Goal: Information Seeking & Learning: Learn about a topic

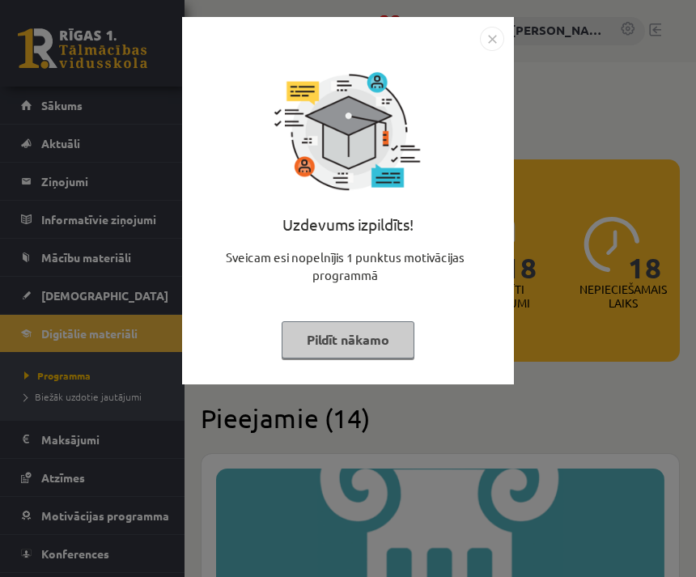
click at [383, 341] on button "Pildīt nākamo" at bounding box center [348, 339] width 133 height 37
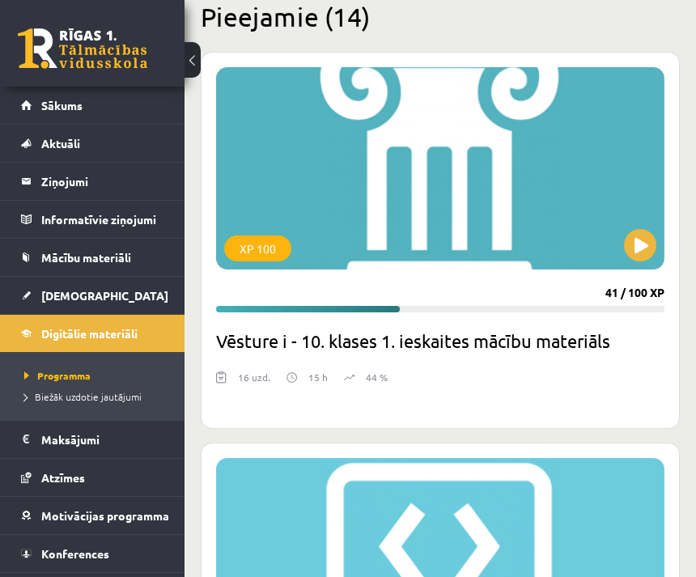
scroll to position [401, 0]
click at [645, 256] on button at bounding box center [640, 246] width 32 height 32
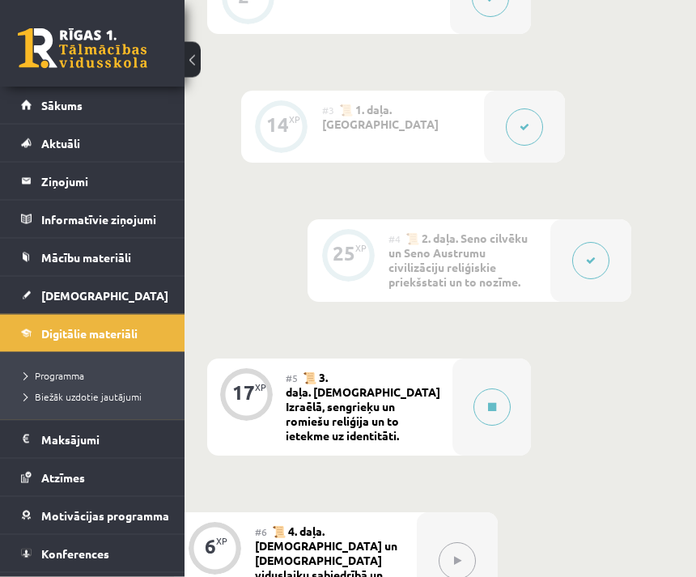
scroll to position [707, 78]
click at [496, 403] on button at bounding box center [492, 406] width 37 height 37
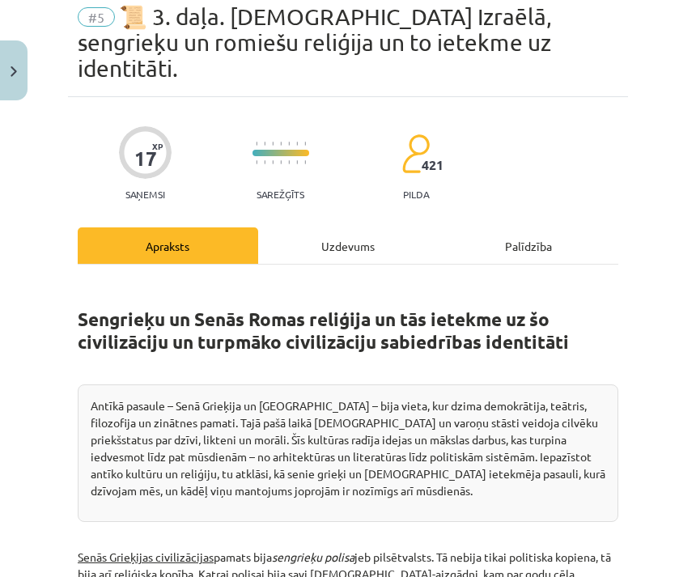
scroll to position [48, 0]
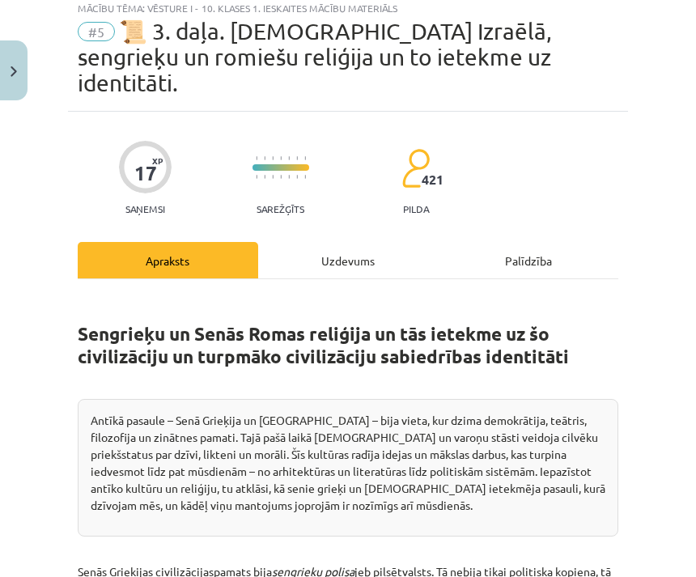
click at [364, 242] on div "Uzdevums" at bounding box center [348, 260] width 181 height 36
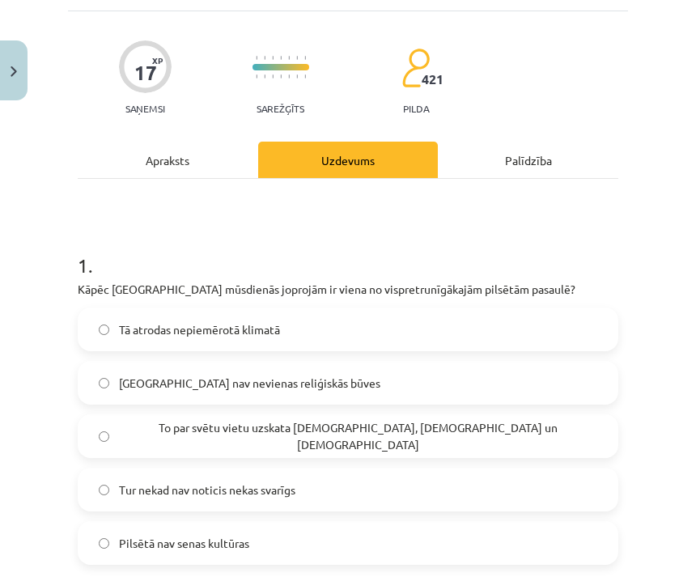
scroll to position [148, 0]
click at [213, 143] on div "Apraksts" at bounding box center [168, 160] width 181 height 36
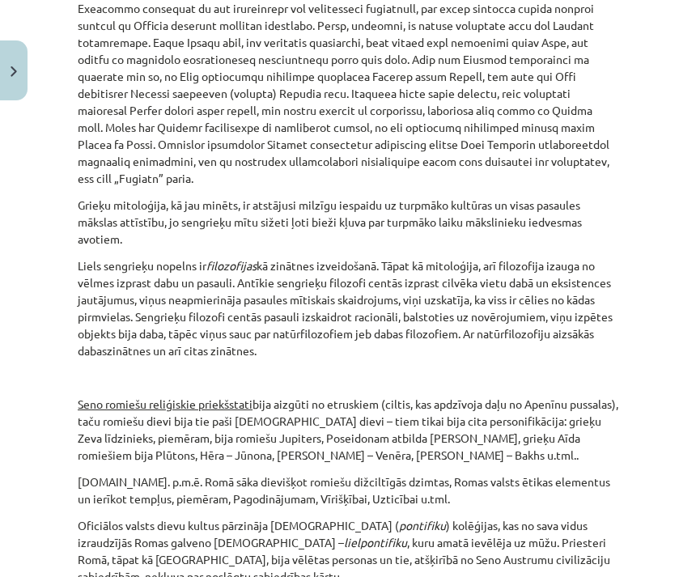
scroll to position [1814, 0]
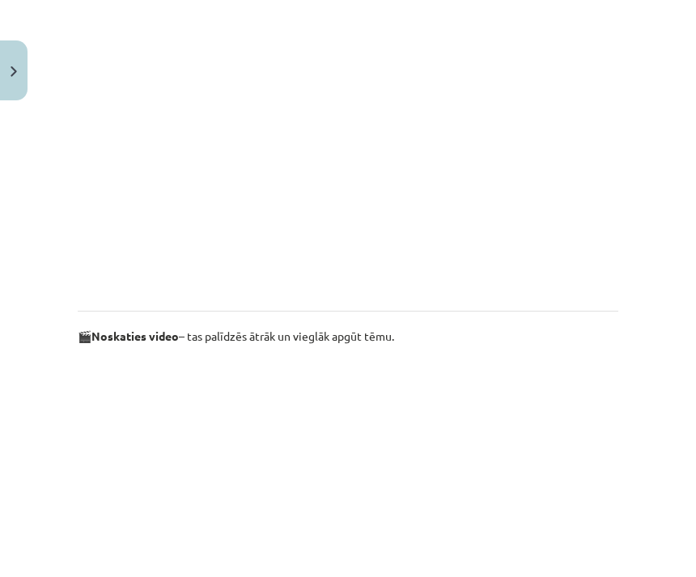
scroll to position [976, 0]
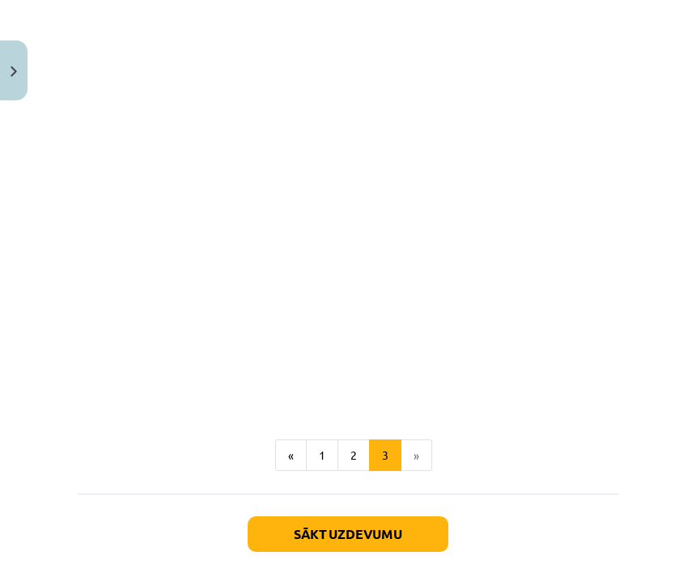
click at [330, 440] on button "1" at bounding box center [322, 456] width 32 height 32
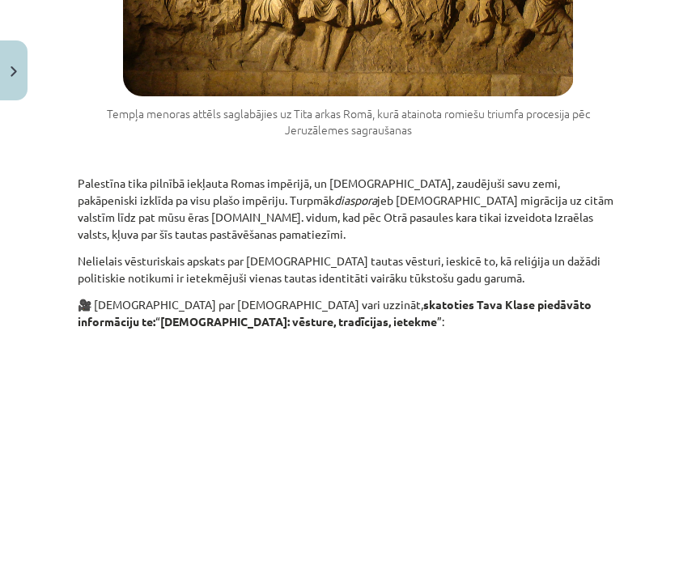
scroll to position [2830, 0]
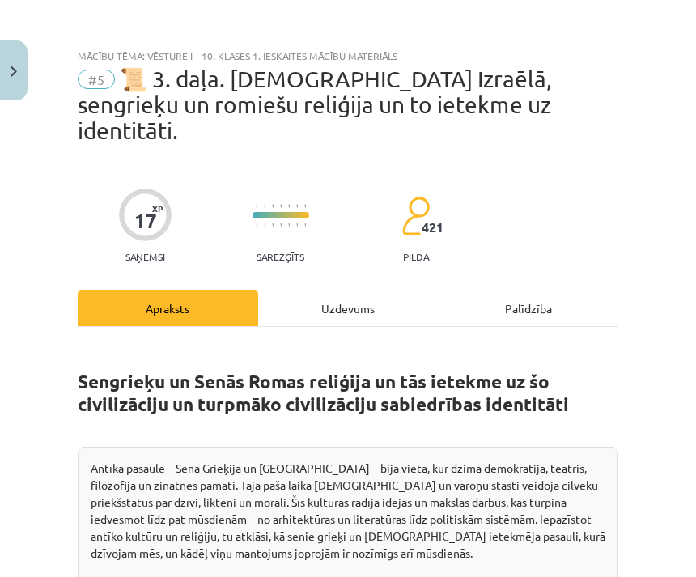
scroll to position [0, 0]
click at [364, 290] on div "Uzdevums" at bounding box center [348, 308] width 181 height 36
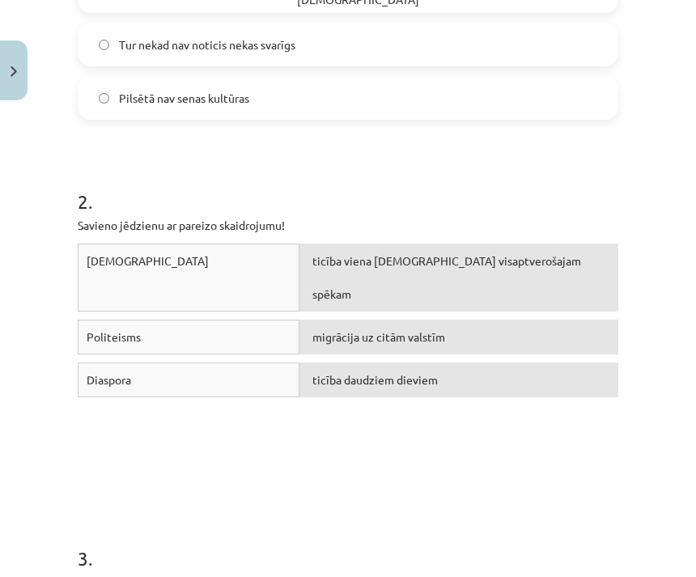
scroll to position [592, 0]
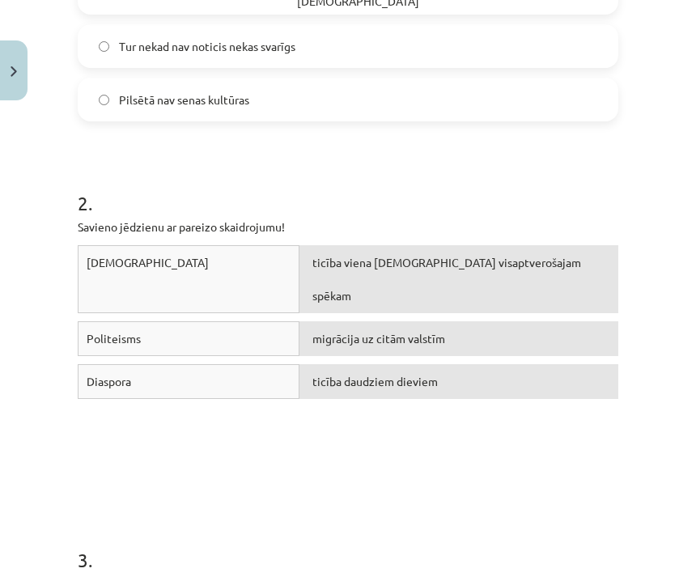
click at [579, 321] on div "migrācija uz citām valstīm" at bounding box center [459, 338] width 319 height 35
click at [274, 321] on div "Politeisms" at bounding box center [189, 338] width 222 height 35
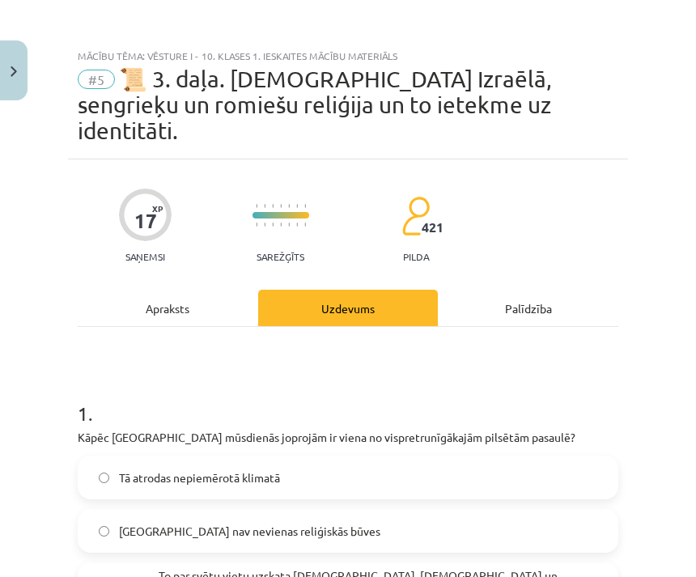
scroll to position [0, 0]
click at [200, 290] on div "Apraksts" at bounding box center [168, 308] width 181 height 36
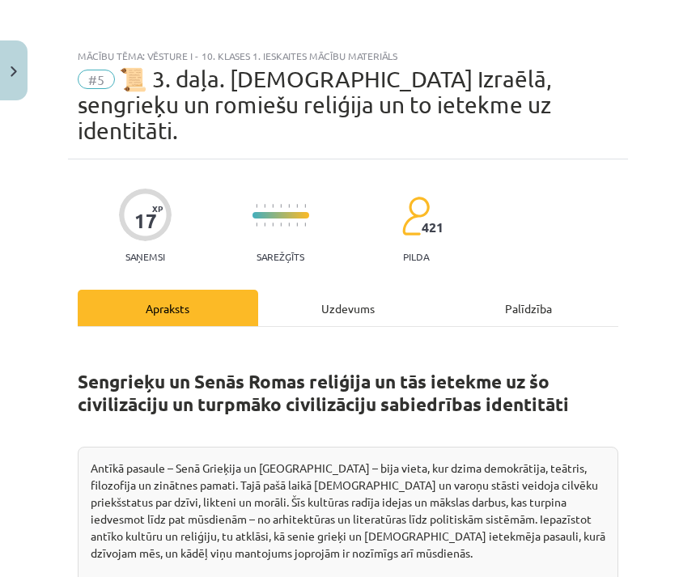
click at [381, 290] on div "Uzdevums" at bounding box center [348, 308] width 181 height 36
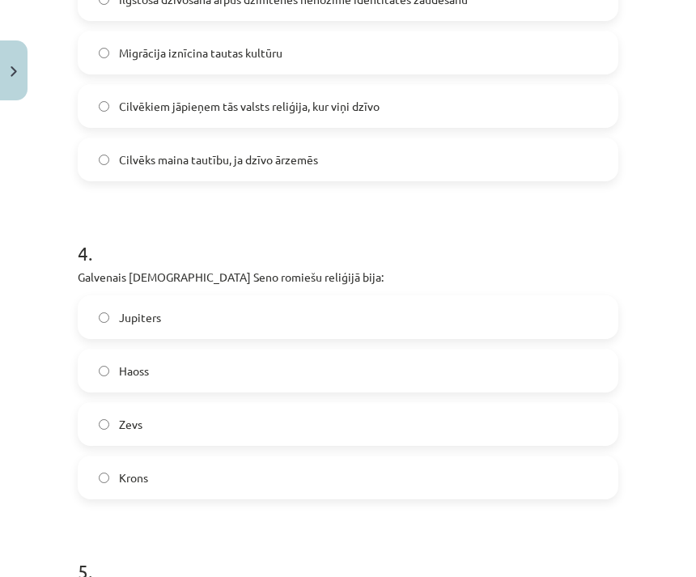
scroll to position [1288, 0]
click at [266, 297] on label "Jupiters" at bounding box center [348, 317] width 538 height 40
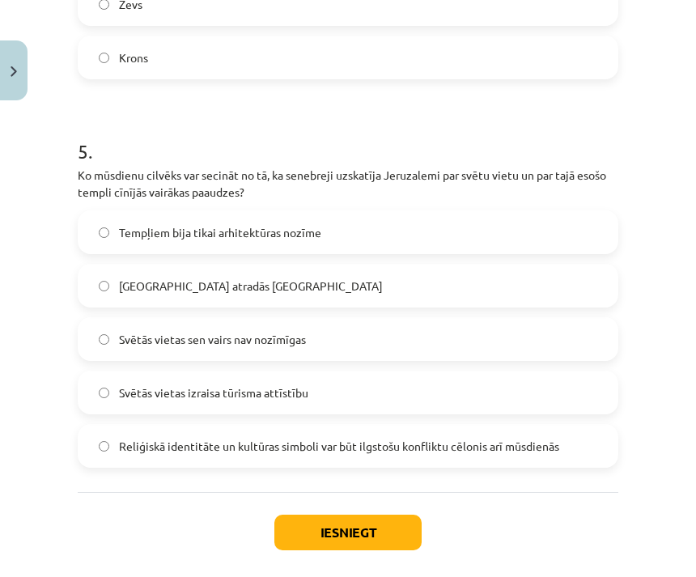
scroll to position [1707, 0]
click at [571, 428] on label "Reliģiskā identitāte un kultūras simboli var būt ilgstošu konfliktu cēlonis arī…" at bounding box center [348, 447] width 538 height 40
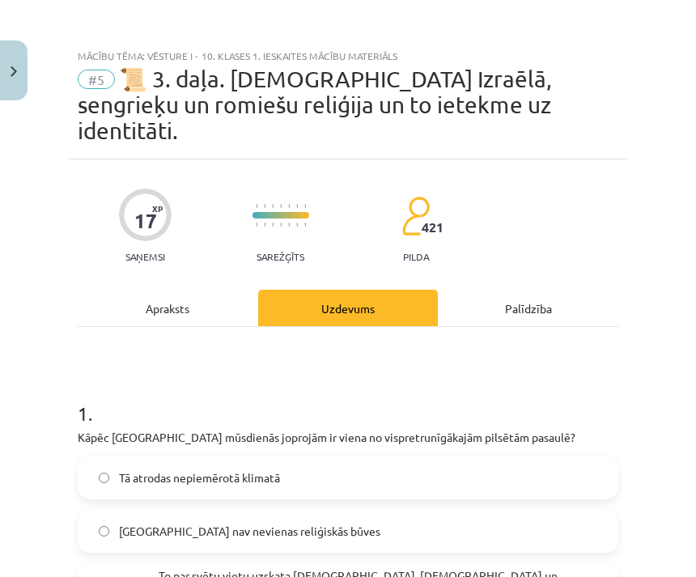
scroll to position [0, 0]
click at [202, 290] on div "Apraksts" at bounding box center [168, 308] width 181 height 36
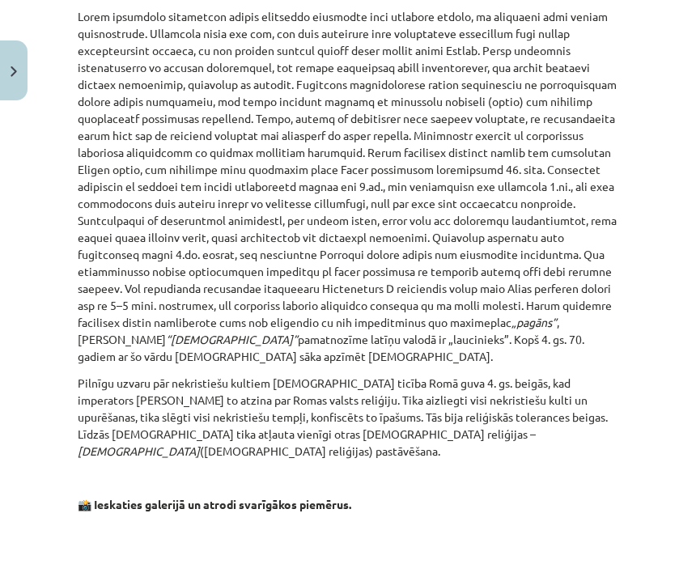
scroll to position [2750, 0]
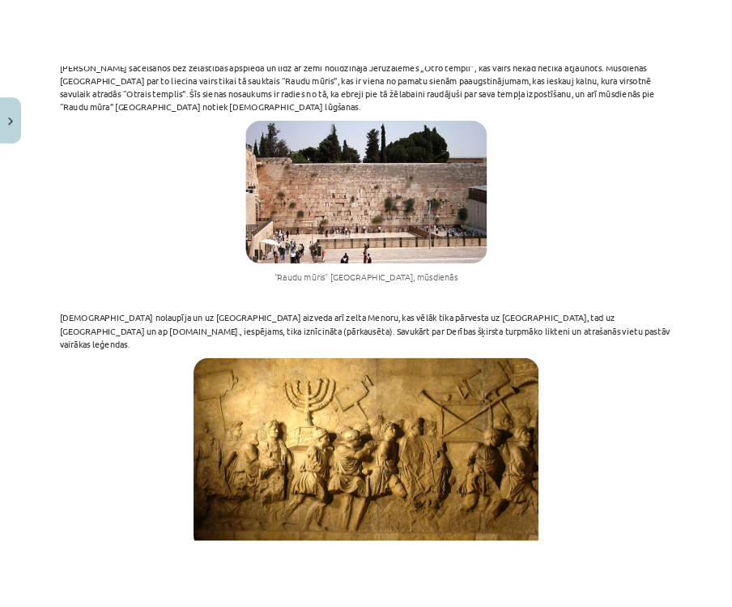
scroll to position [2785, 0]
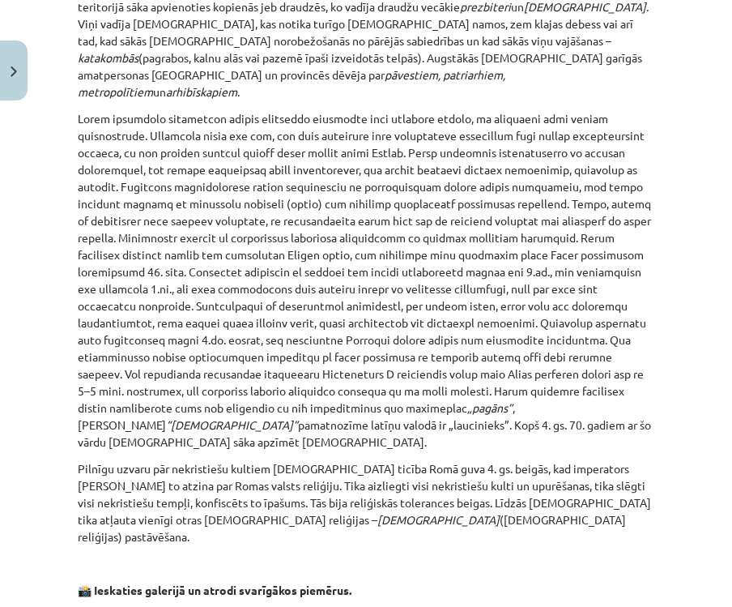
scroll to position [2508, 0]
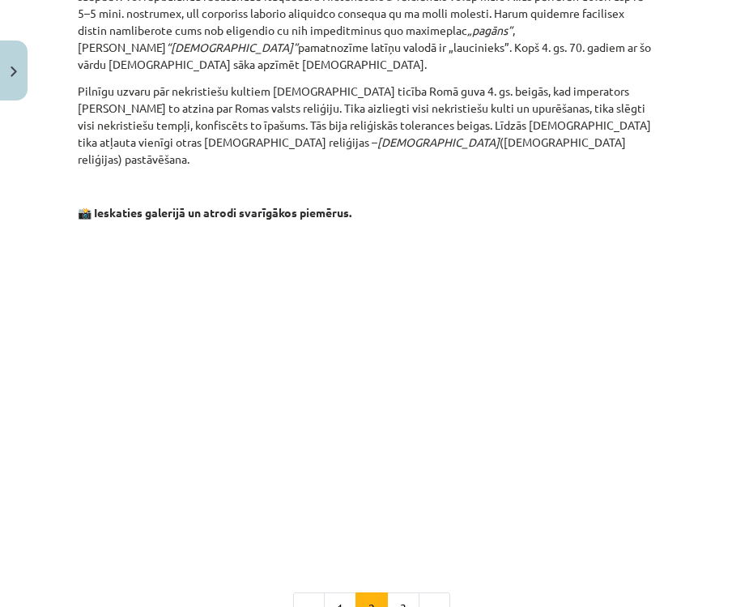
click at [341, 577] on button "1" at bounding box center [340, 608] width 32 height 32
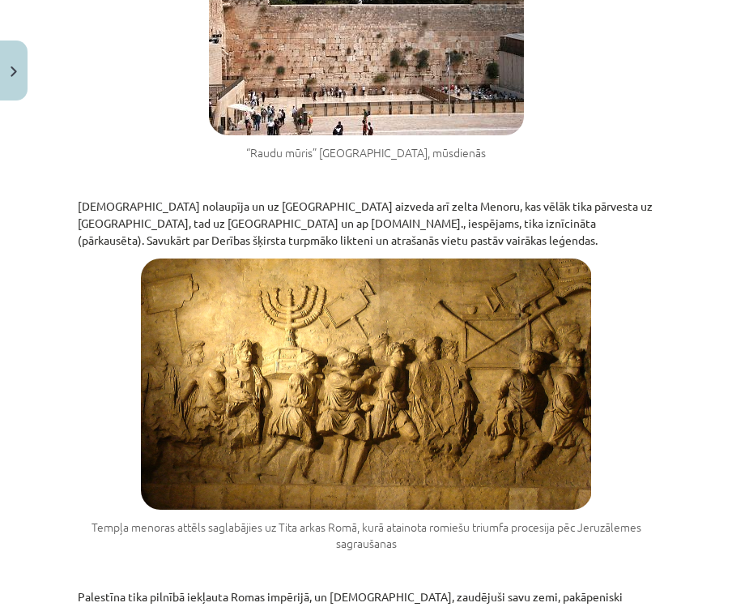
scroll to position [2350, 0]
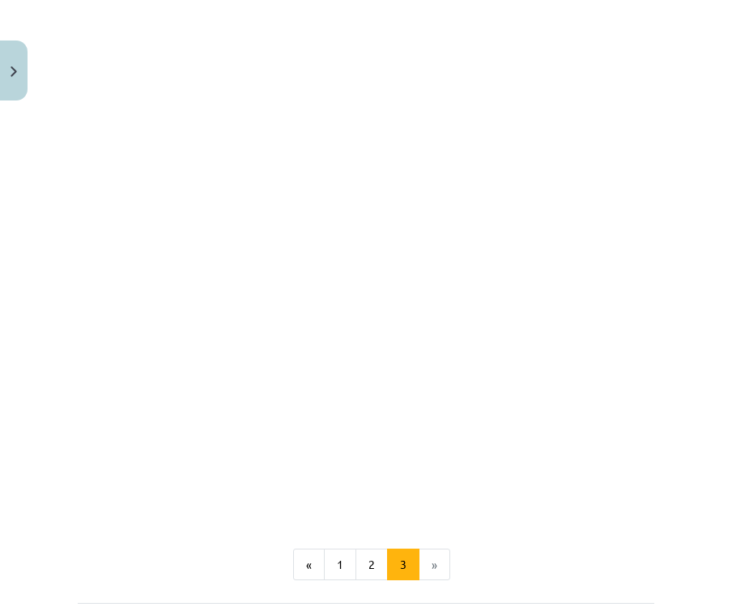
scroll to position [1143, 0]
click at [369, 547] on button "2" at bounding box center [372, 563] width 32 height 32
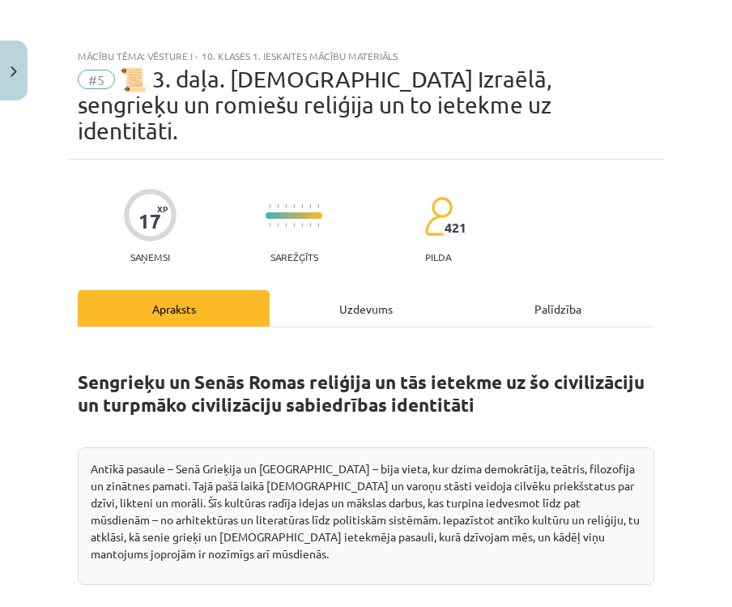
scroll to position [0, 0]
click at [377, 290] on div "Uzdevums" at bounding box center [366, 308] width 192 height 36
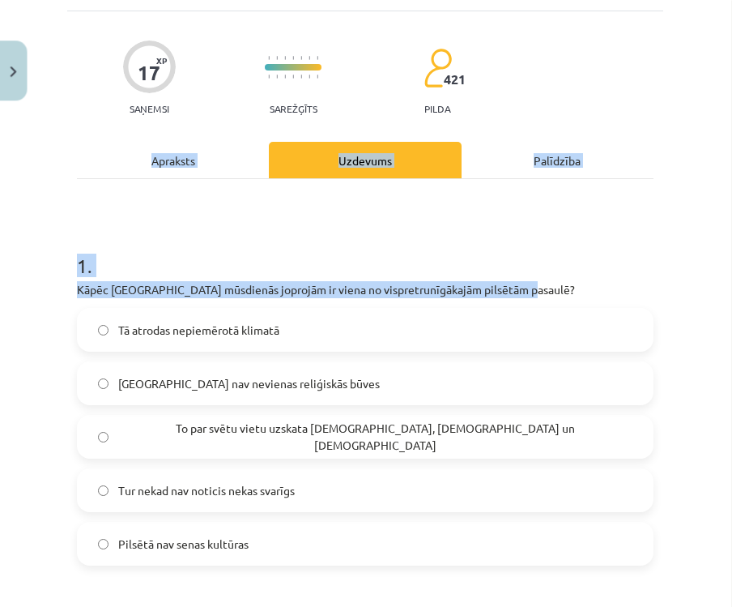
scroll to position [619, 41]
copy div "Kāpēc Jeruzaleme mūsdienās joprojām ir viena no vispretrunīgākajām pilsētām pas…"
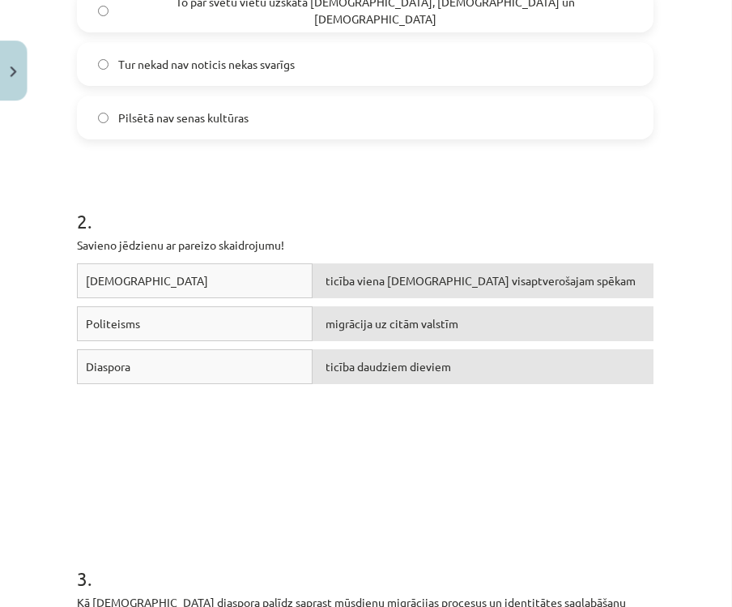
scroll to position [575, 0]
click at [130, 358] on div "Diaspora ticība daudziem dieviem" at bounding box center [366, 369] width 577 height 43
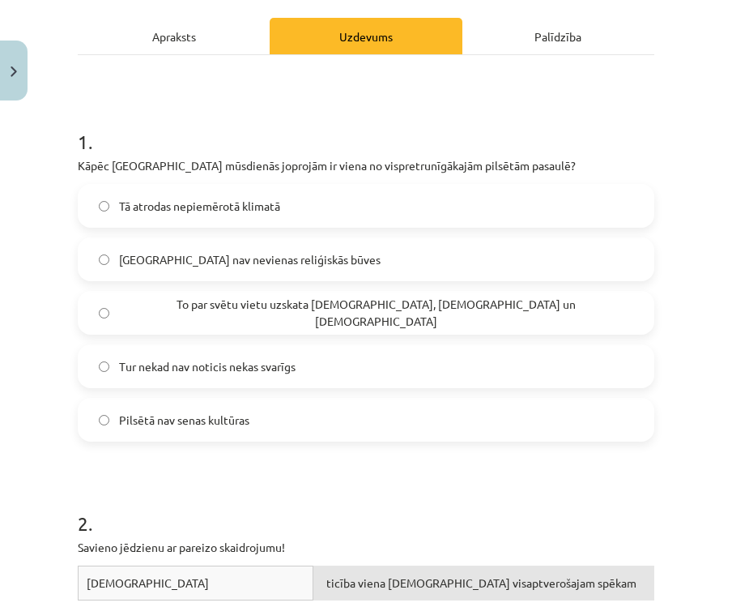
scroll to position [263, 0]
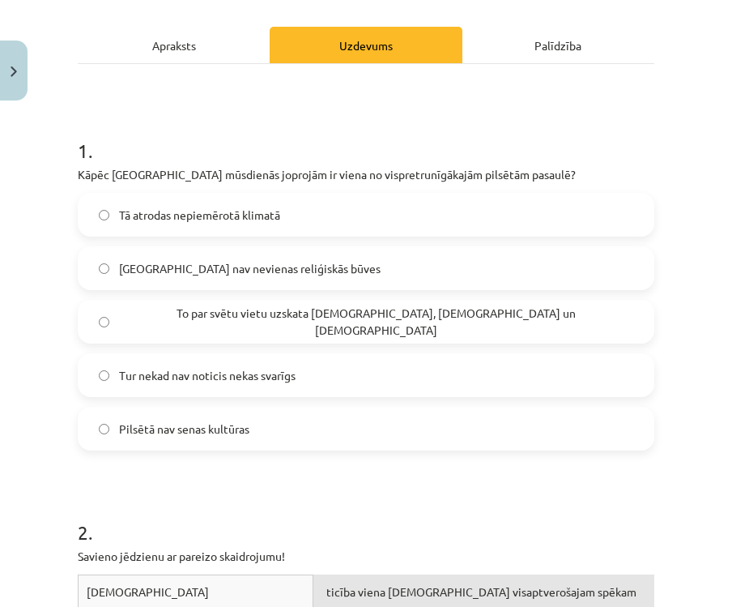
click at [576, 310] on label "To par svētu vietu uzskata ebreji, kristieši un musulmaņi" at bounding box center [365, 321] width 573 height 40
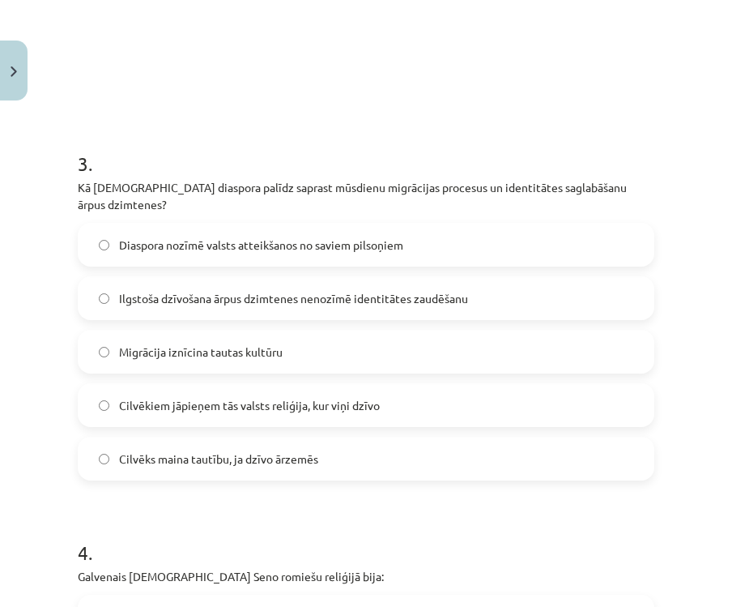
scroll to position [990, 0]
click at [92, 277] on label "Ilgstoša dzīvošana ārpus dzimtenes nenozīmē identitātes zaudēšanu" at bounding box center [365, 297] width 573 height 40
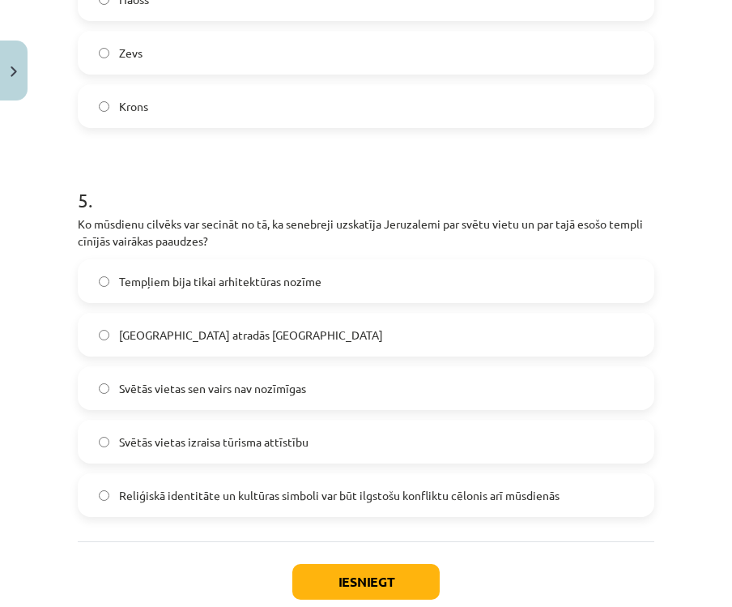
scroll to position [1658, 0]
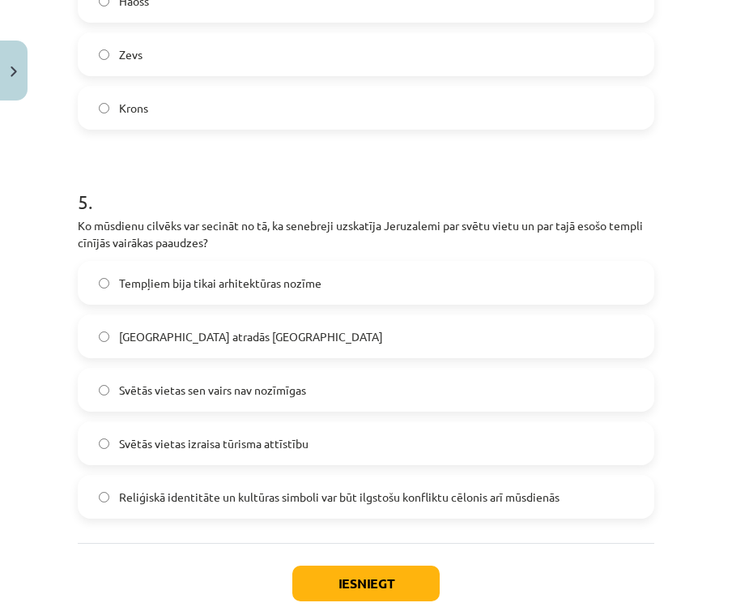
click at [329, 565] on button "Iesniegt" at bounding box center [365, 583] width 147 height 36
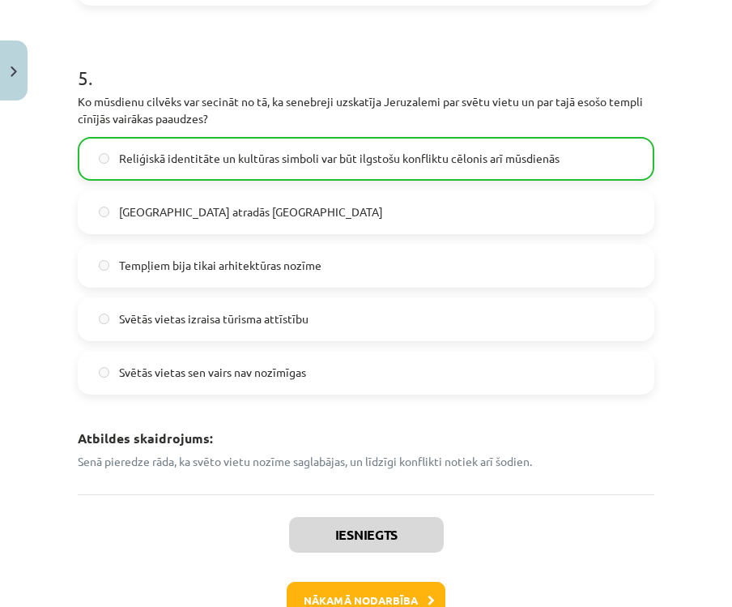
click at [413, 577] on button "Nākamā nodarbība" at bounding box center [366, 599] width 159 height 37
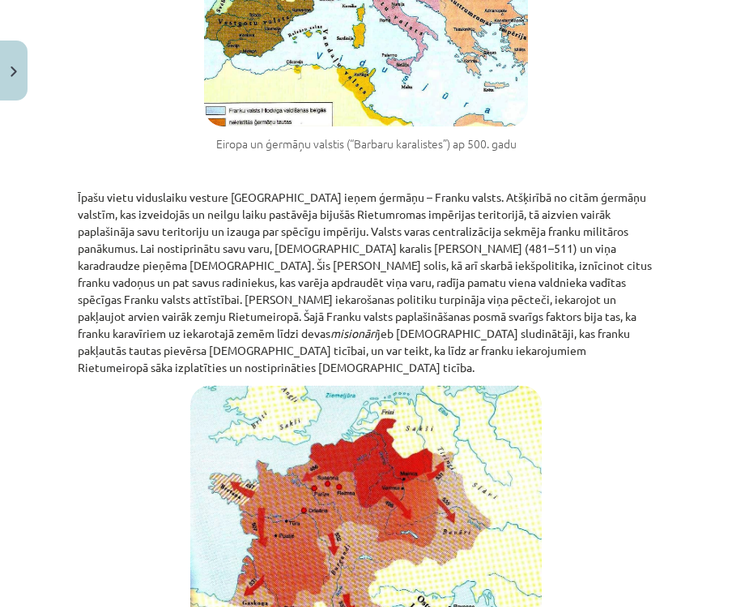
scroll to position [40, 0]
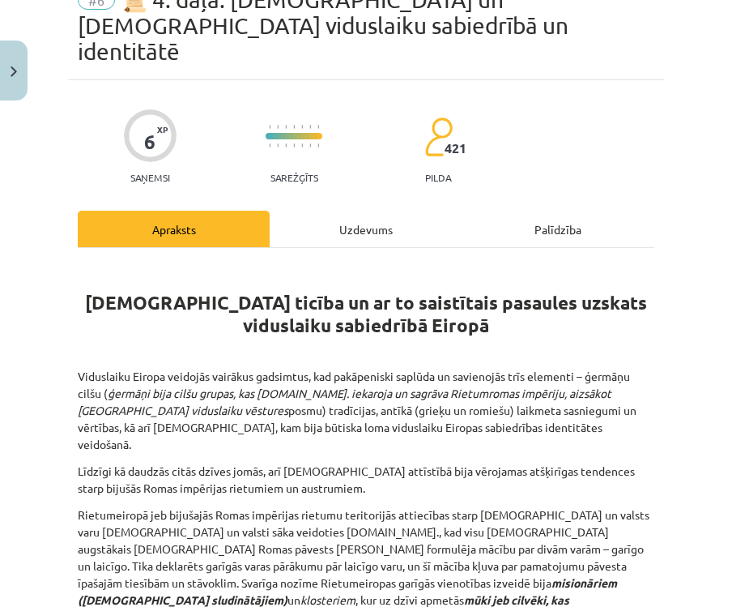
click at [391, 211] on div "Uzdevums" at bounding box center [366, 229] width 192 height 36
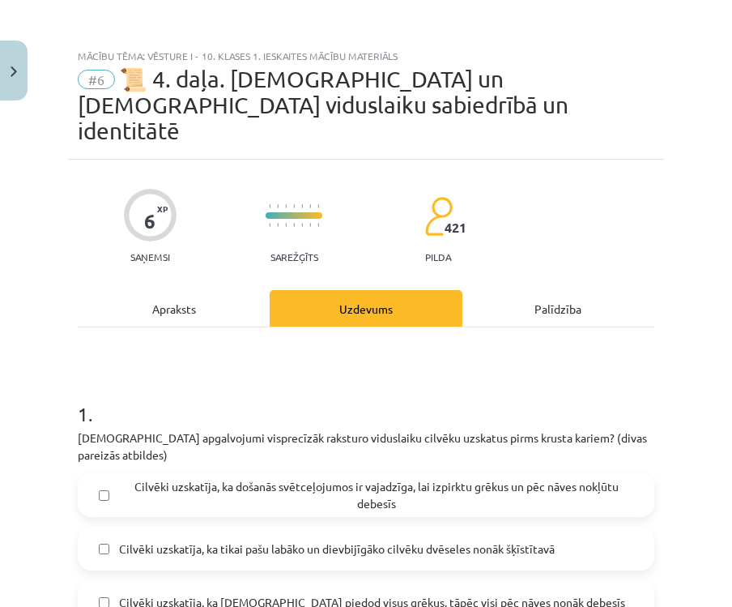
scroll to position [0, 0]
click at [207, 290] on div "Apraksts" at bounding box center [174, 308] width 192 height 36
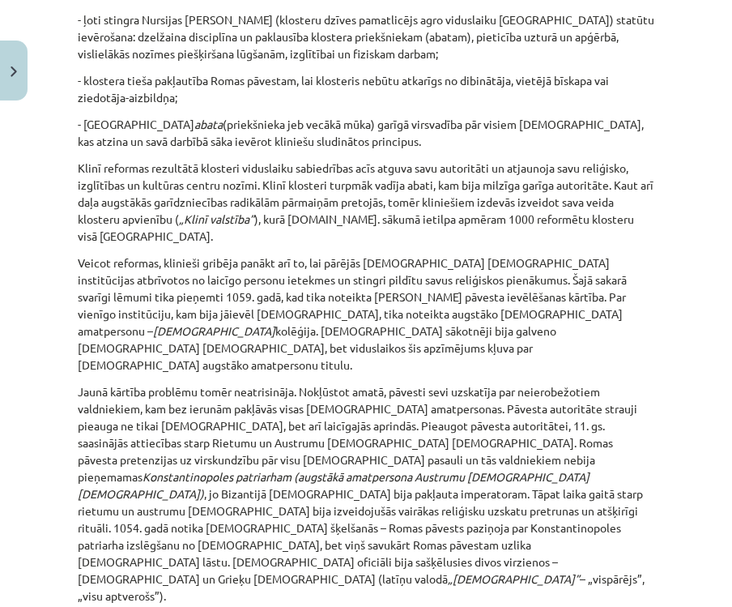
scroll to position [2561, 0]
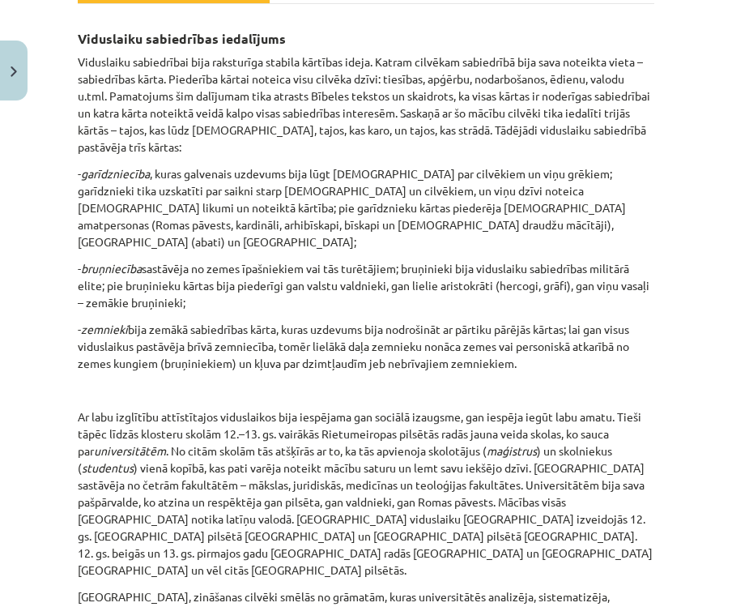
scroll to position [324, 0]
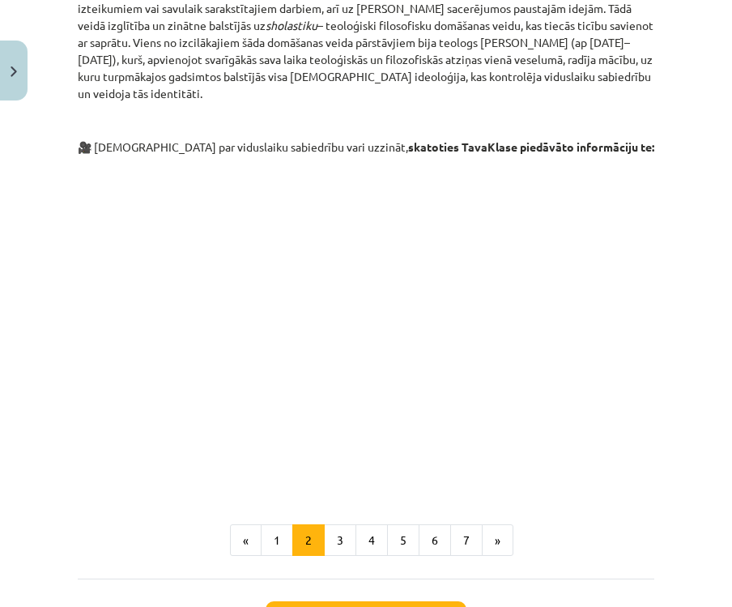
click at [456, 524] on button "7" at bounding box center [466, 540] width 32 height 32
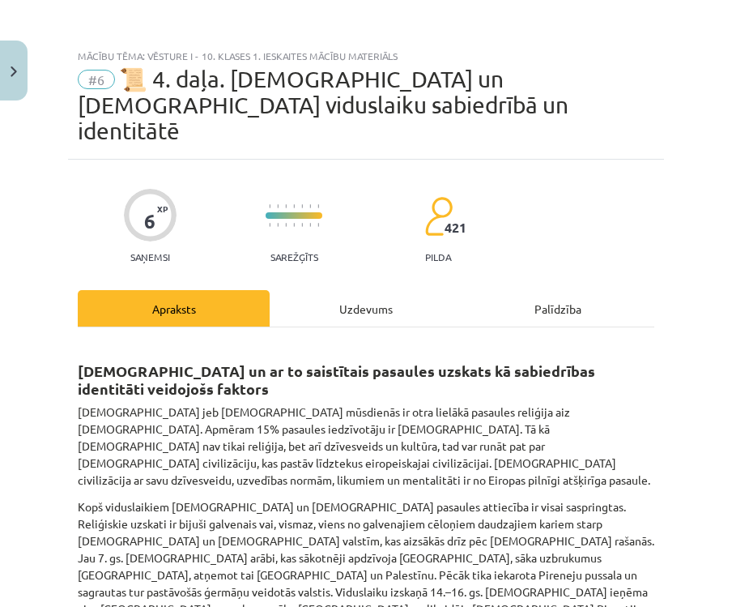
scroll to position [0, 0]
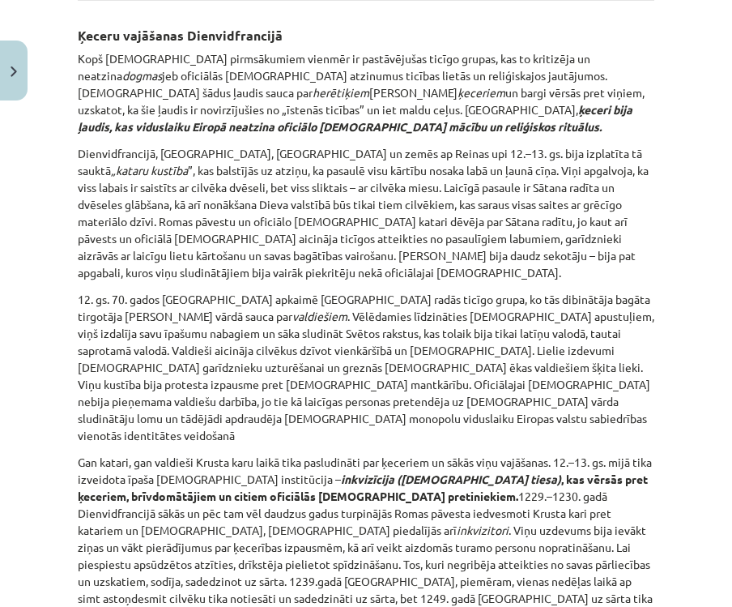
scroll to position [326, 0]
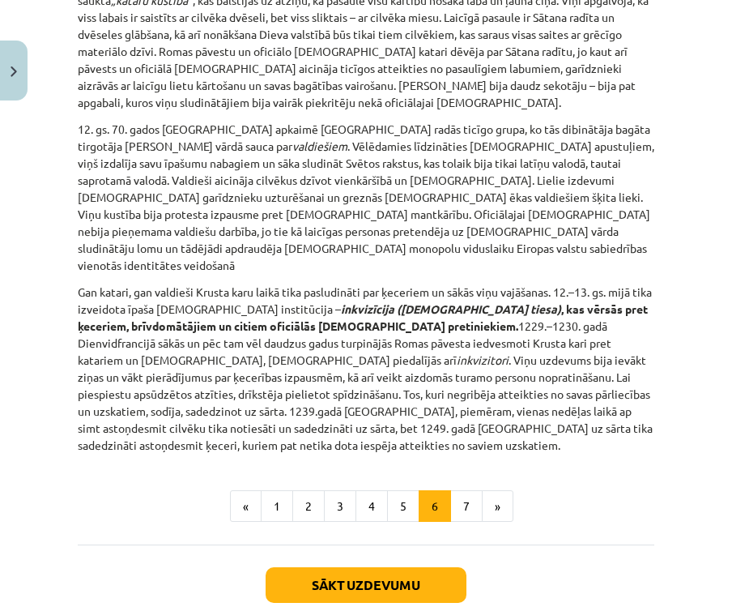
click at [464, 490] on button "7" at bounding box center [466, 506] width 32 height 32
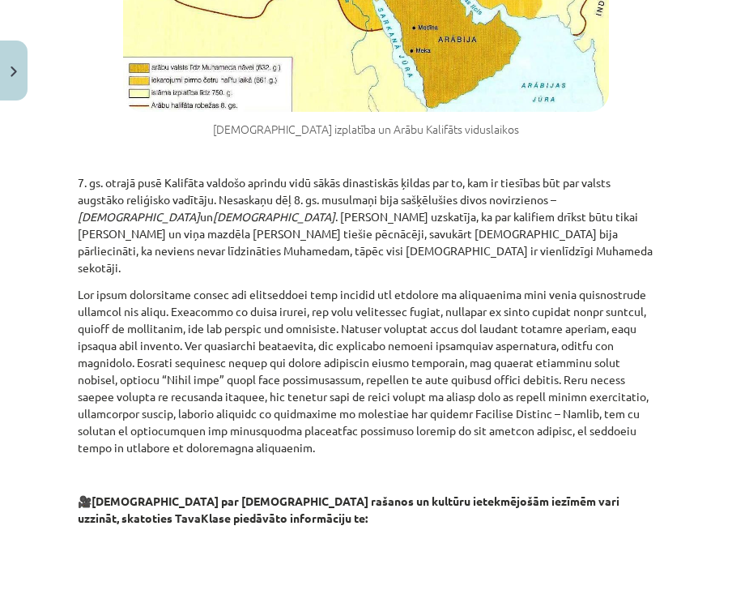
scroll to position [1883, 0]
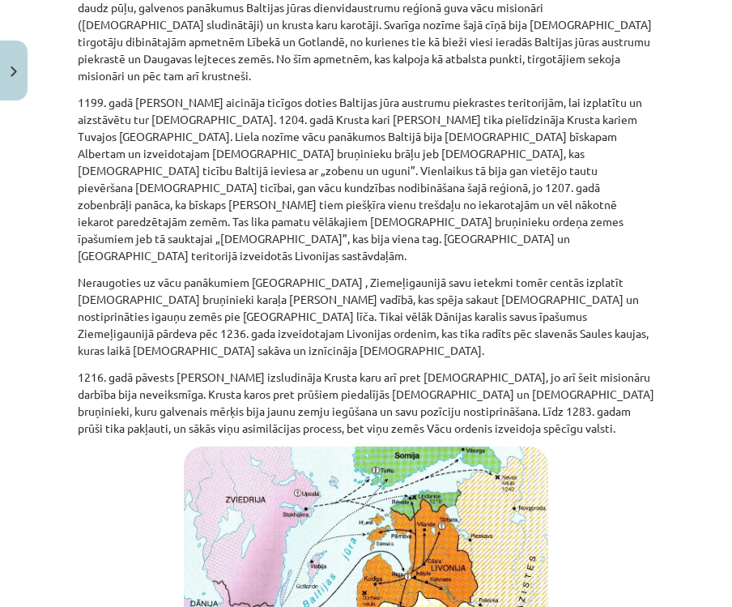
scroll to position [1256, 0]
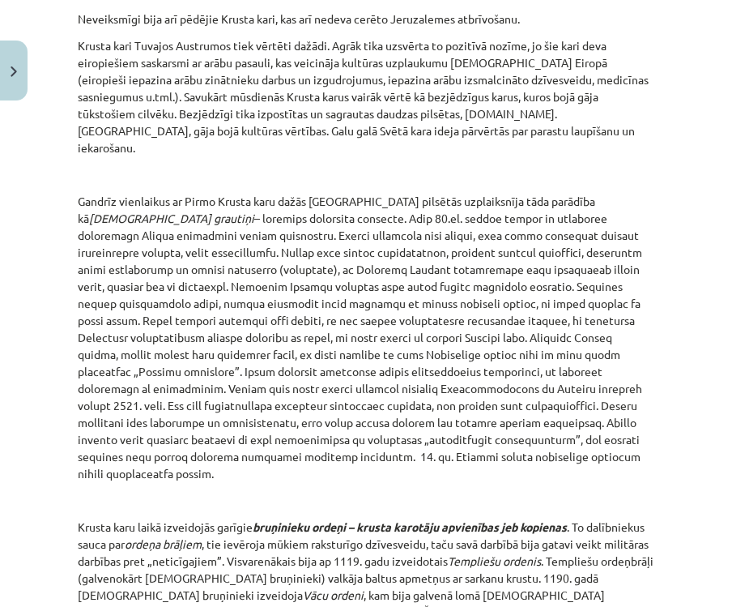
scroll to position [1793, 0]
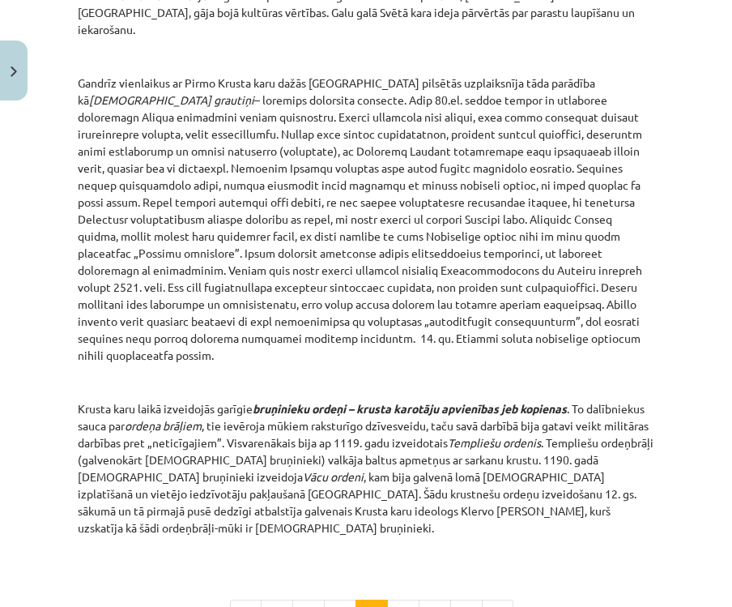
click at [342, 577] on button "3" at bounding box center [340, 615] width 32 height 32
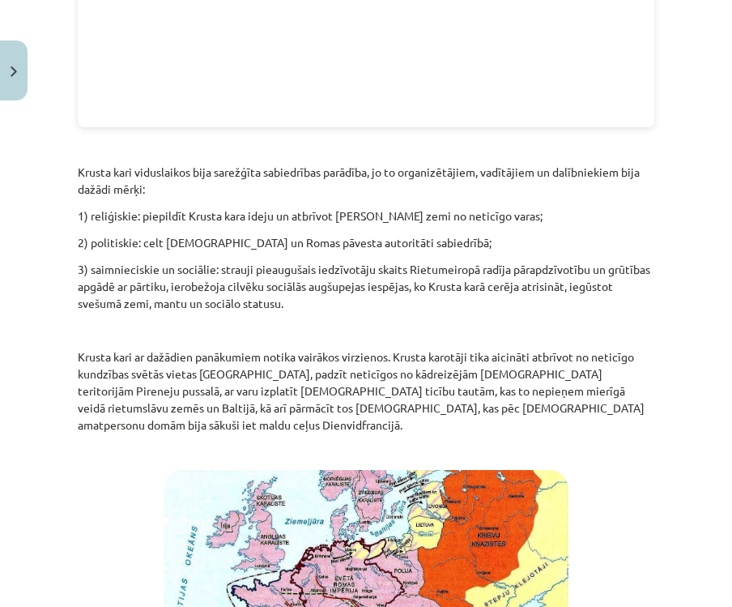
scroll to position [2474, 0]
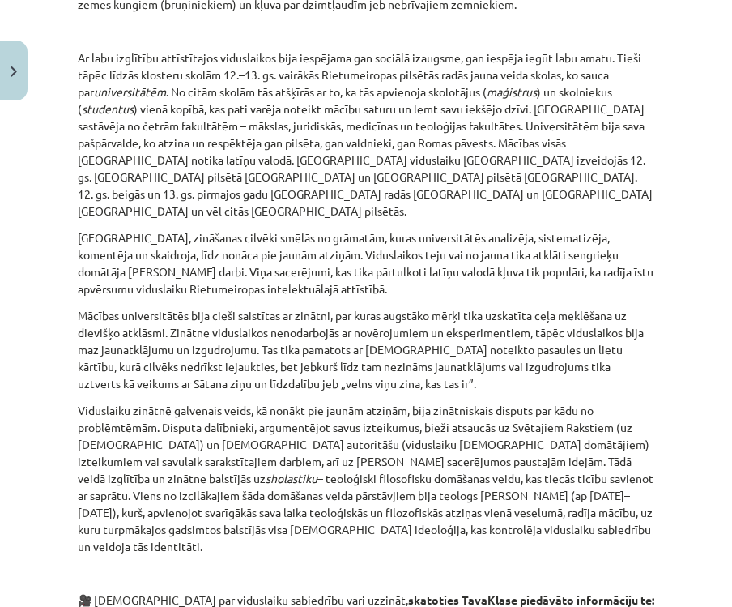
scroll to position [682, 0]
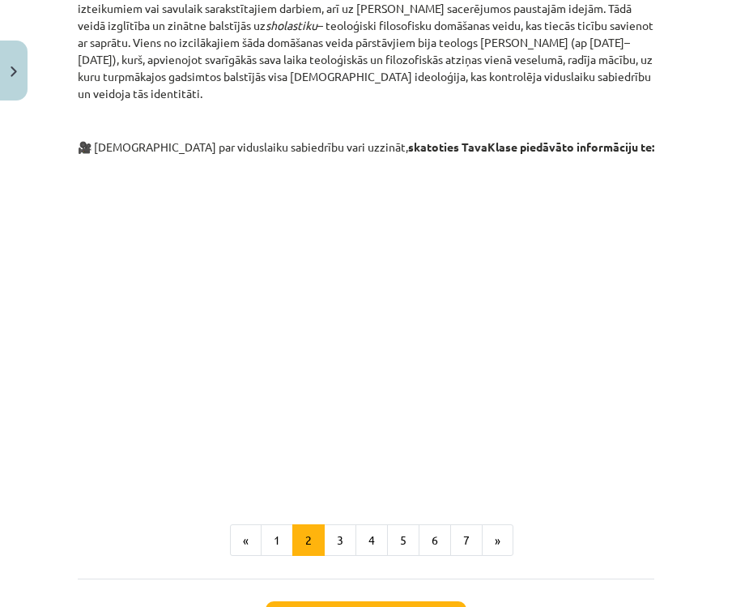
click at [275, 524] on button "1" at bounding box center [277, 540] width 32 height 32
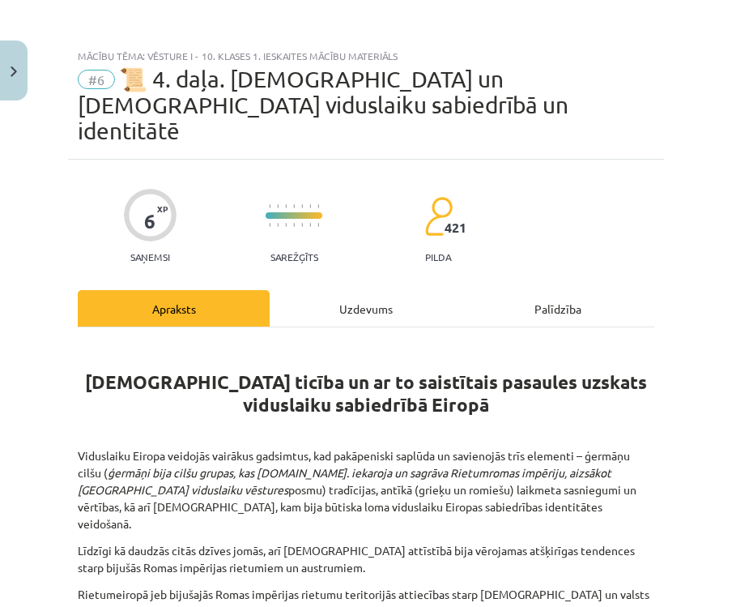
scroll to position [0, 0]
click at [11, 66] on img "Close" at bounding box center [14, 71] width 6 height 11
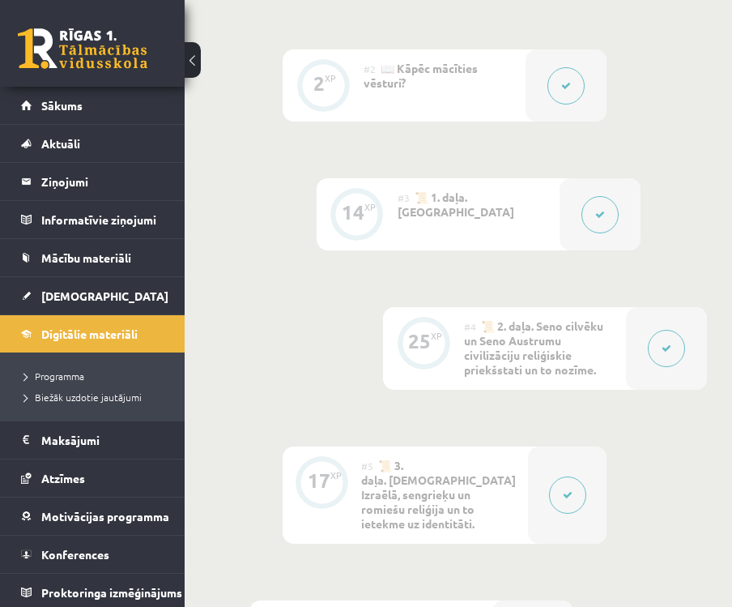
click at [128, 335] on span "Digitālie materiāli" at bounding box center [89, 333] width 96 height 15
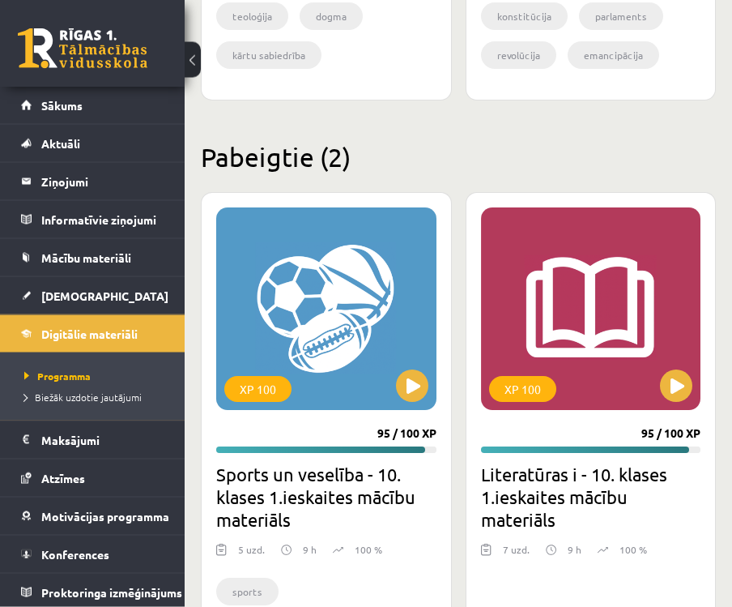
scroll to position [3753, 0]
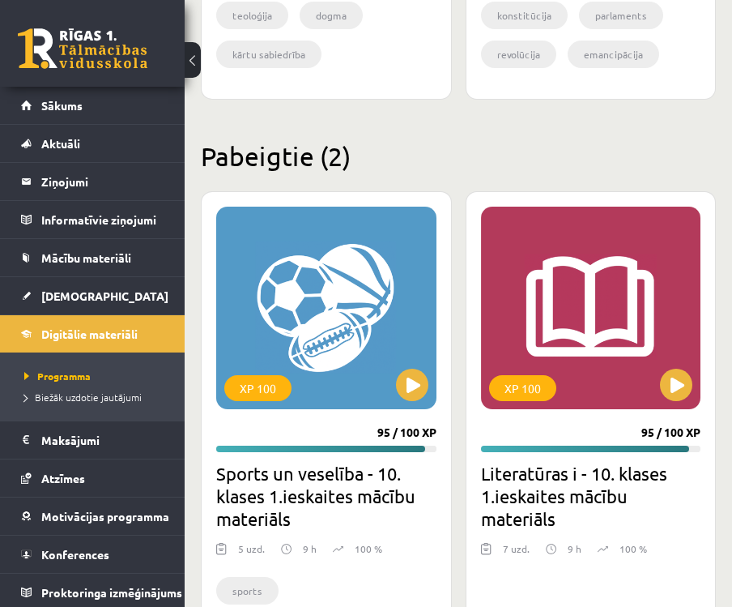
click at [146, 298] on link "[DEMOGRAPHIC_DATA]" at bounding box center [92, 295] width 143 height 37
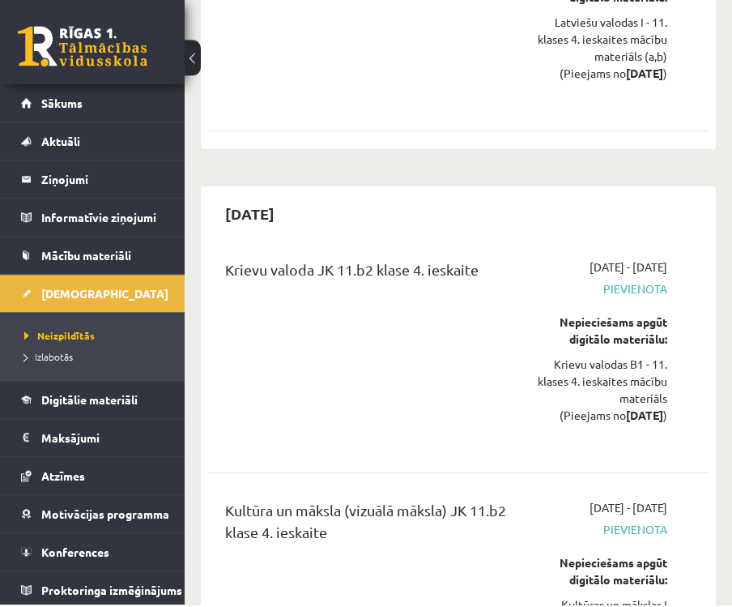
scroll to position [14505, 0]
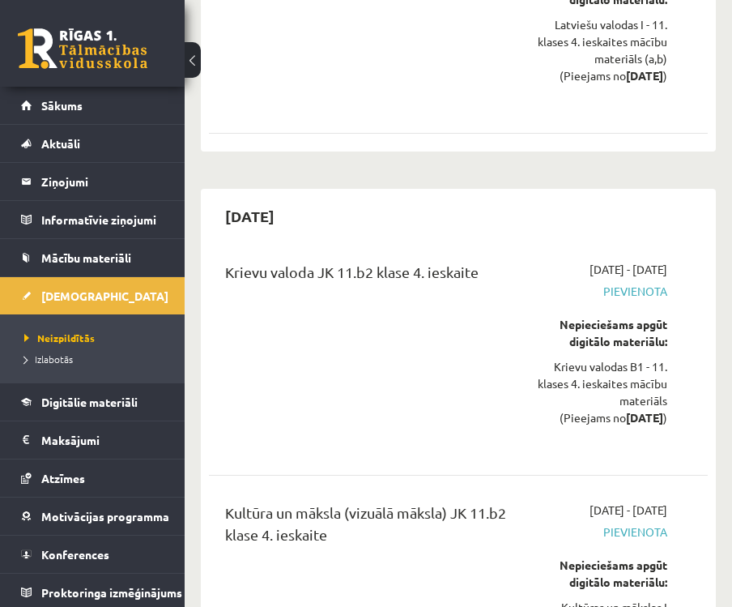
click at [148, 483] on link "Atzīmes" at bounding box center [92, 477] width 143 height 37
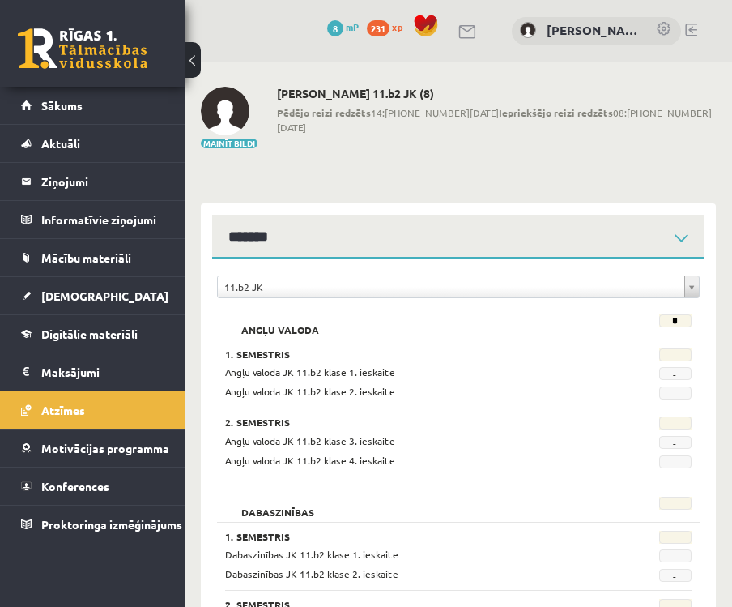
click at [127, 116] on link "Sākums" at bounding box center [92, 105] width 143 height 37
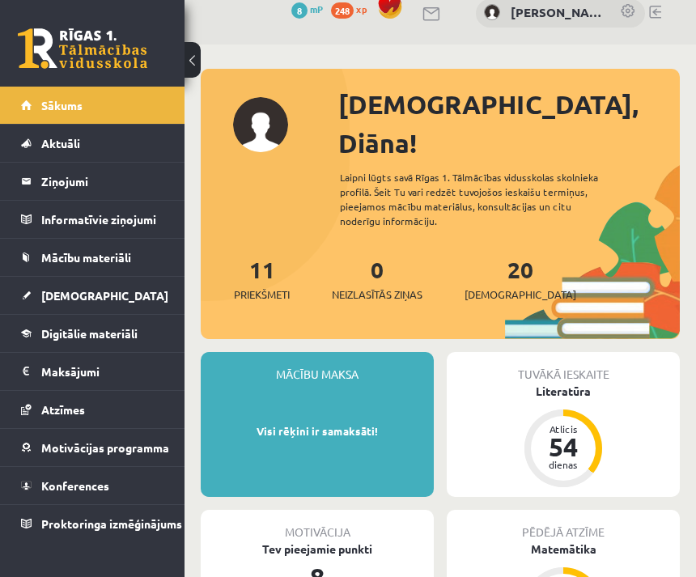
scroll to position [22, 0]
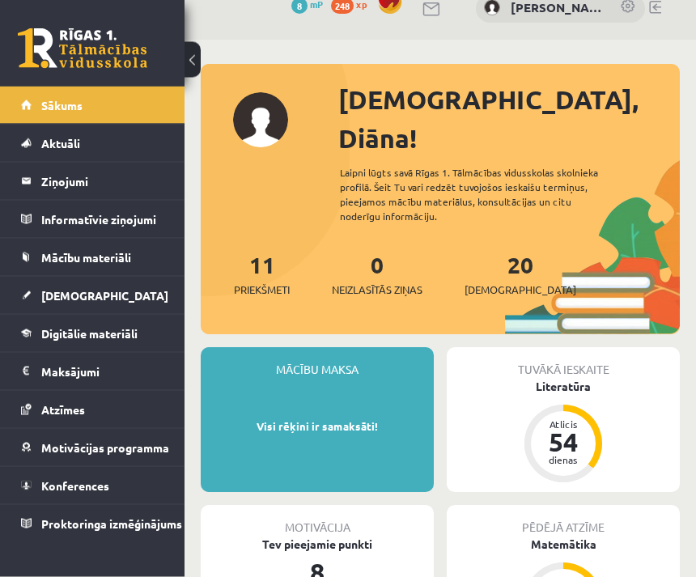
click at [499, 283] on span "[DEMOGRAPHIC_DATA]" at bounding box center [521, 291] width 112 height 16
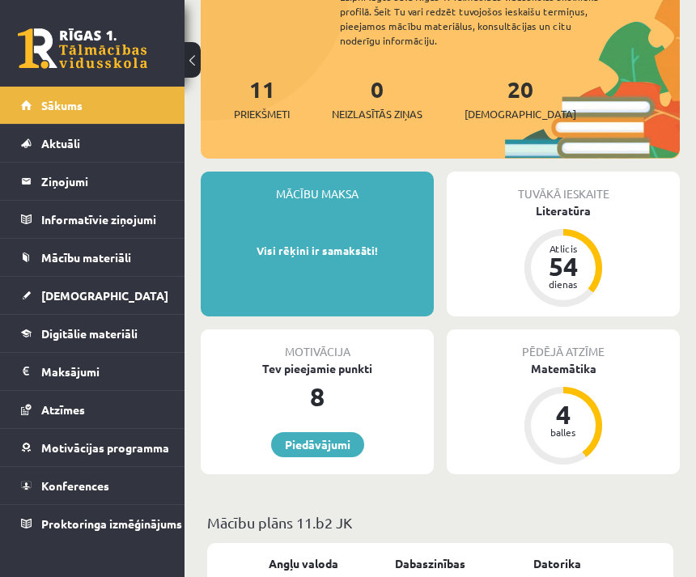
scroll to position [199, 0]
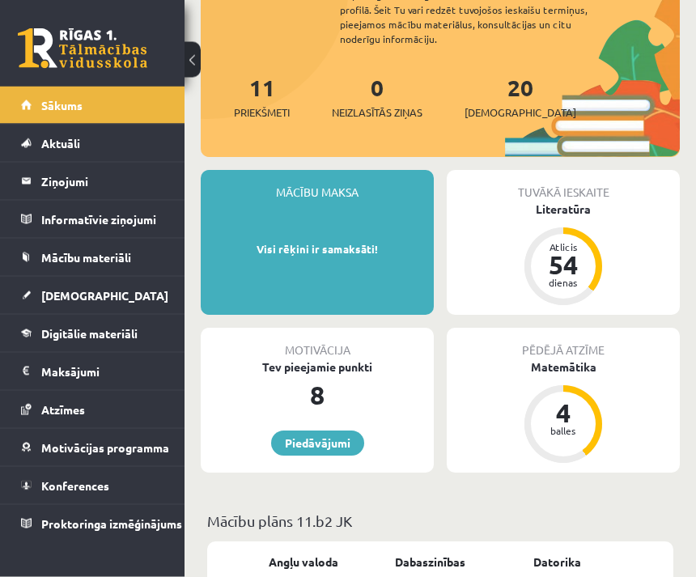
click at [598, 235] on div "Atlicis 54 dienas" at bounding box center [564, 267] width 78 height 78
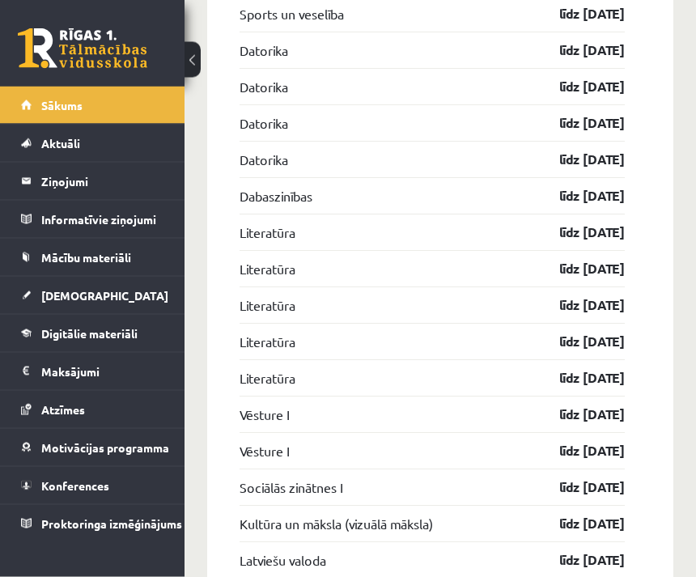
scroll to position [2530, 0]
click at [138, 272] on link "Mācību materiāli" at bounding box center [92, 257] width 143 height 37
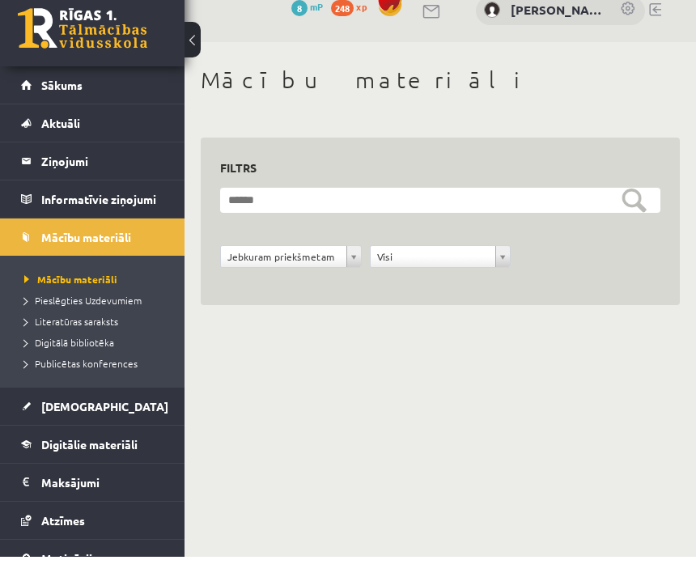
click at [115, 356] on link "Digitālā bibliotēka" at bounding box center [96, 363] width 144 height 15
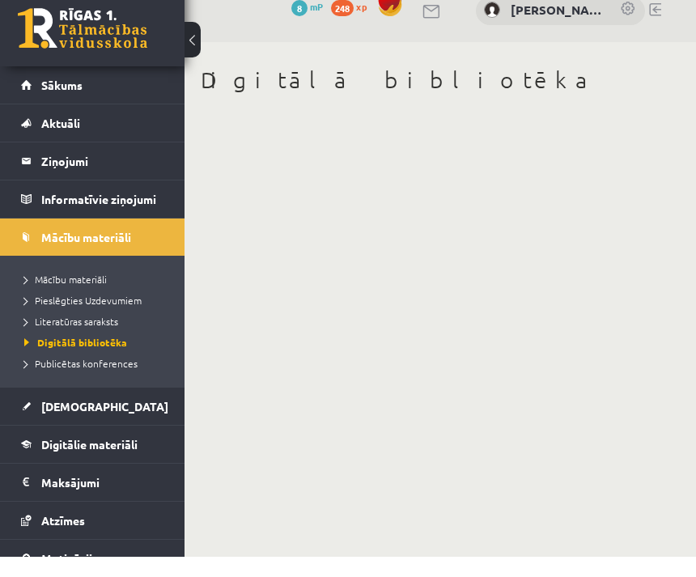
click at [121, 458] on span "Digitālie materiāli" at bounding box center [89, 465] width 96 height 15
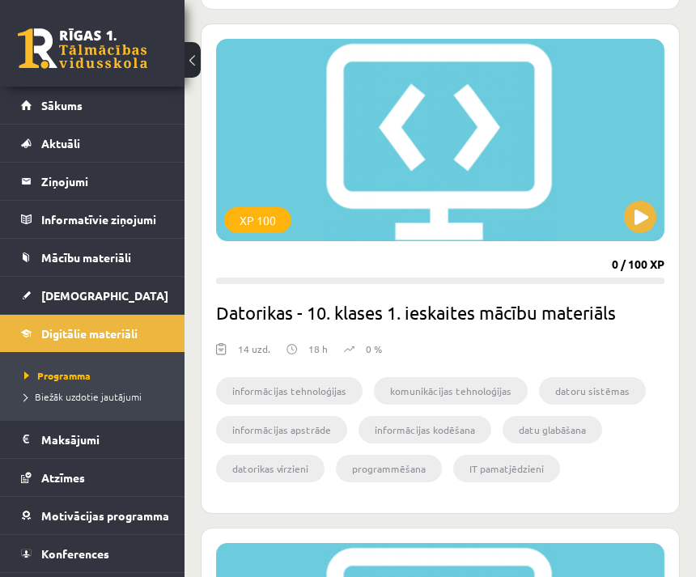
scroll to position [4294, 0]
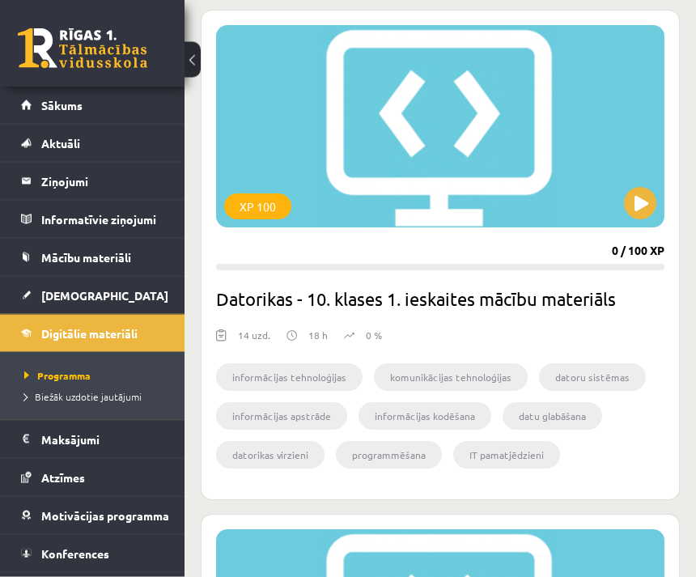
click at [596, 150] on div "XP 100" at bounding box center [440, 127] width 449 height 202
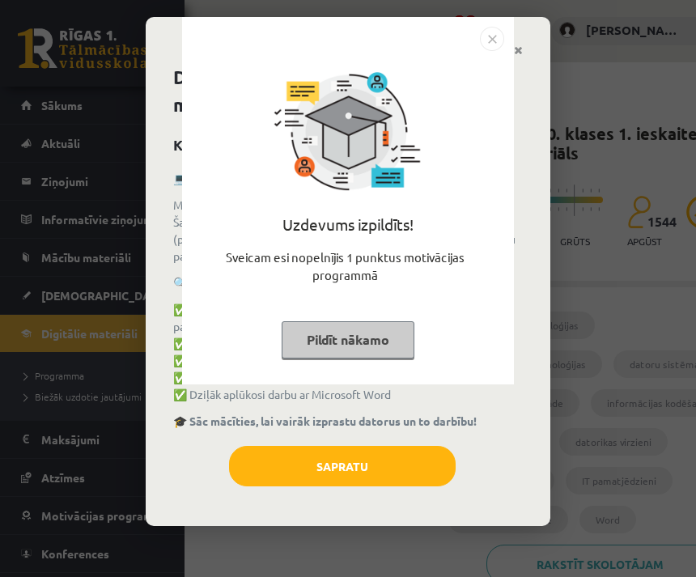
click at [486, 48] on img "Close" at bounding box center [492, 39] width 24 height 24
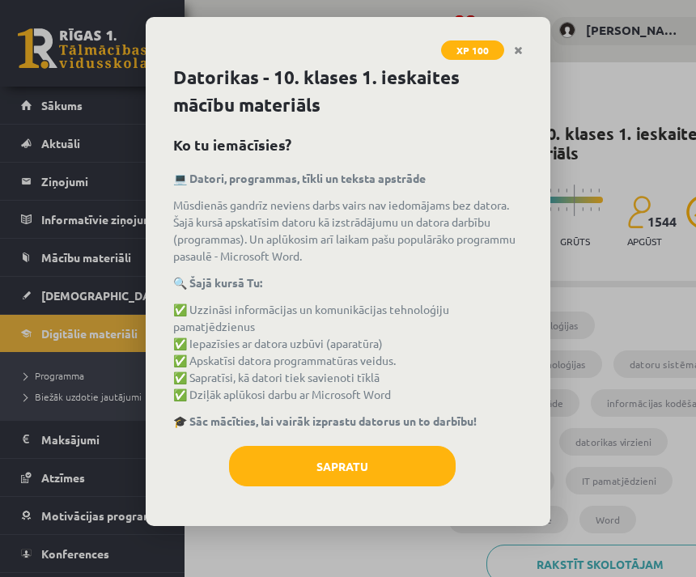
click at [370, 456] on button "Sapratu" at bounding box center [342, 466] width 227 height 40
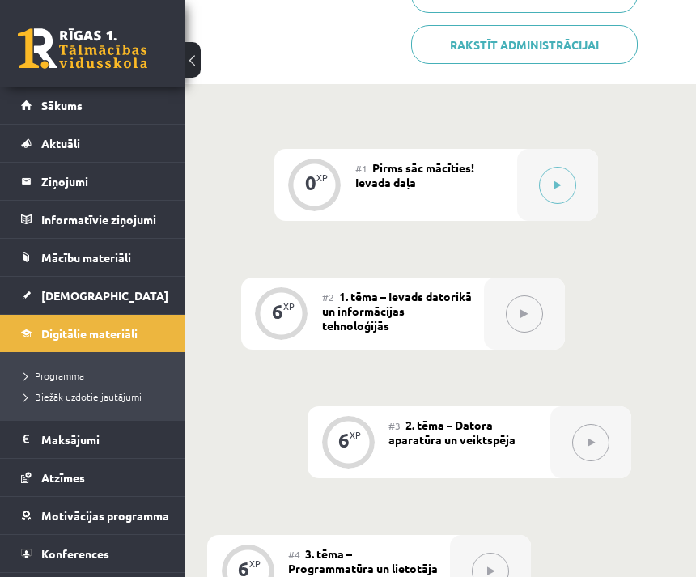
scroll to position [575, 78]
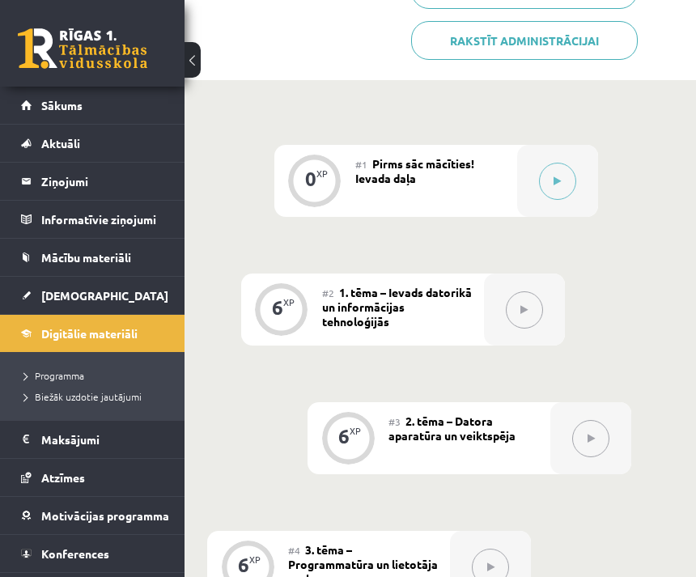
click at [517, 145] on div at bounding box center [557, 181] width 81 height 72
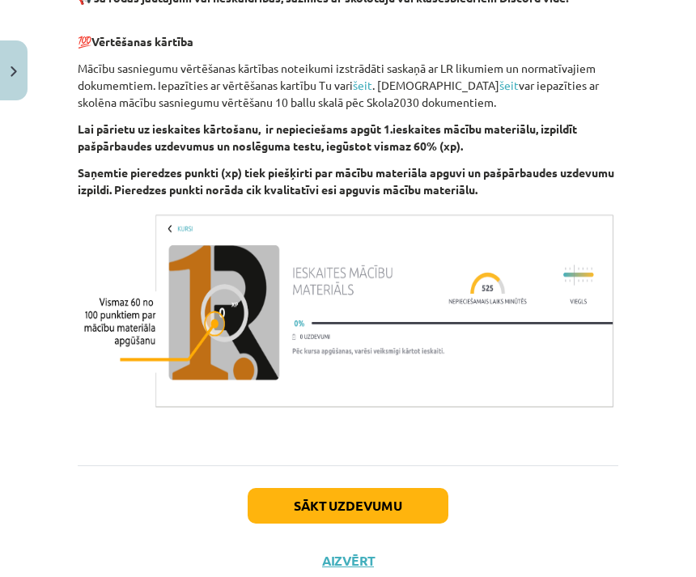
scroll to position [1121, 0]
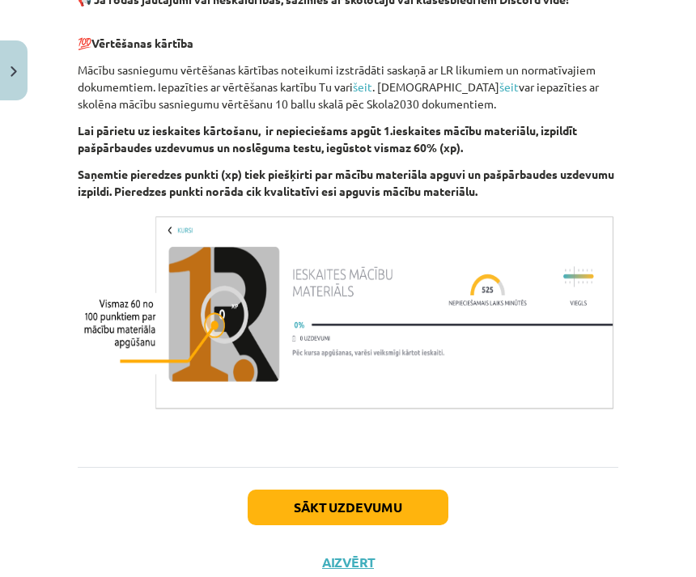
click at [418, 512] on button "Sākt uzdevumu" at bounding box center [348, 508] width 201 height 36
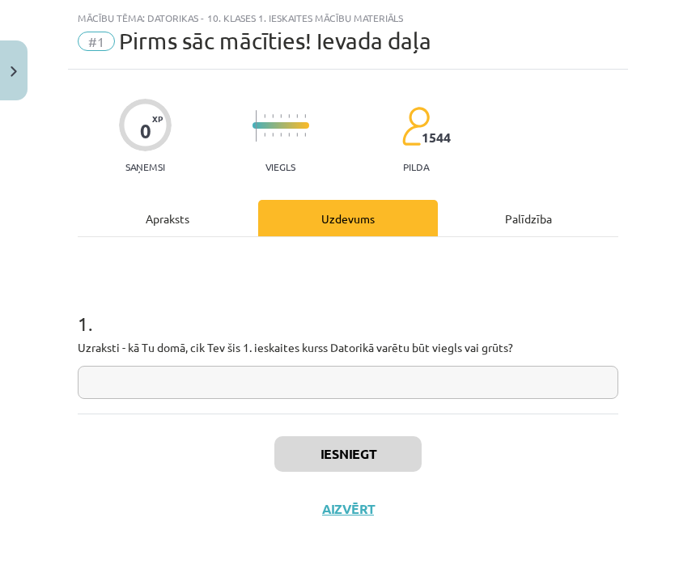
scroll to position [0, 0]
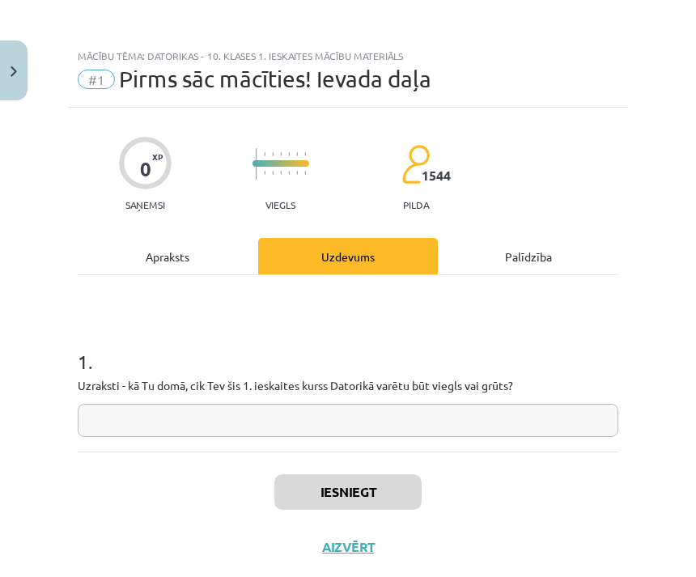
click at [215, 245] on div "Apraksts" at bounding box center [168, 256] width 181 height 36
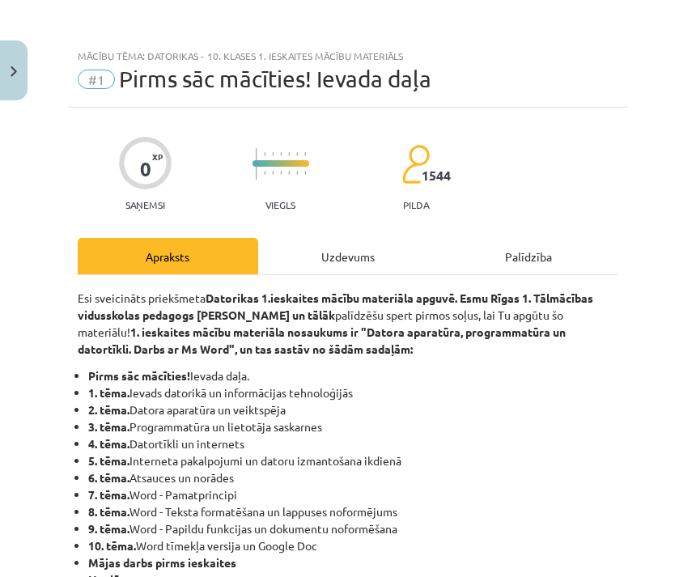
click at [368, 255] on div "Uzdevums" at bounding box center [348, 256] width 181 height 36
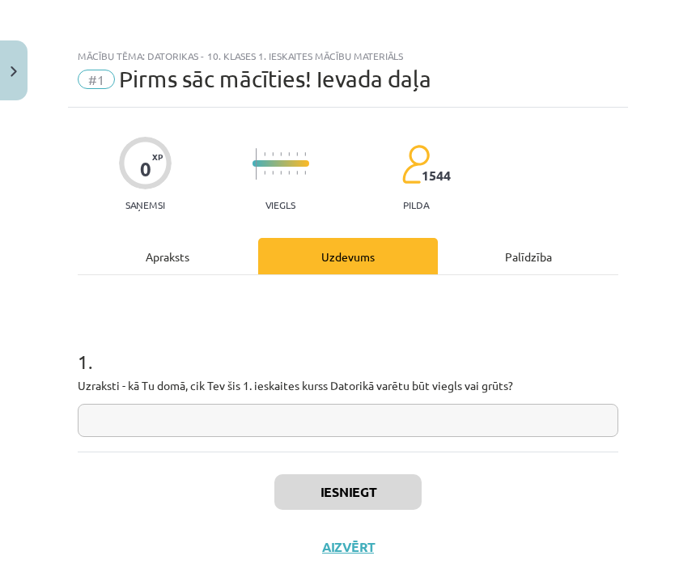
click at [561, 427] on input "text" at bounding box center [348, 420] width 541 height 33
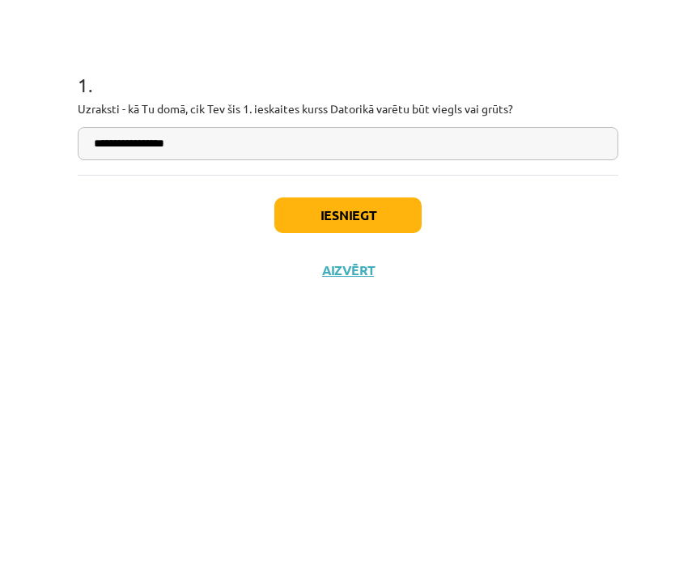
type input "**********"
click at [368, 475] on button "Iesniegt" at bounding box center [348, 493] width 147 height 36
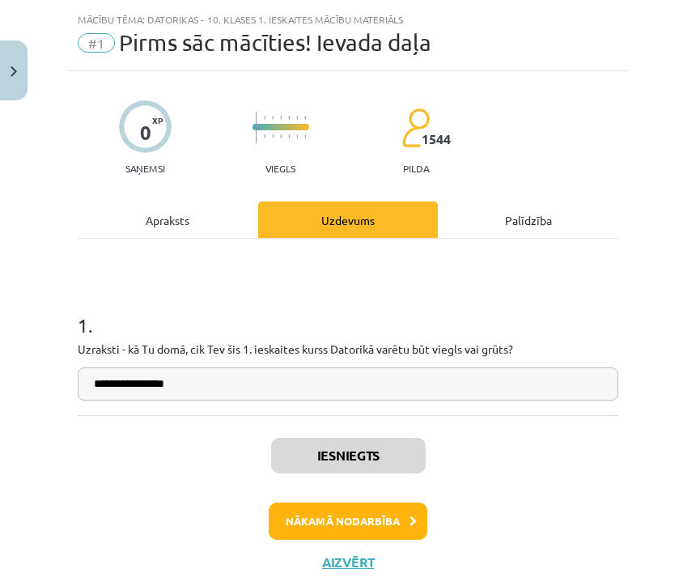
scroll to position [36, 0]
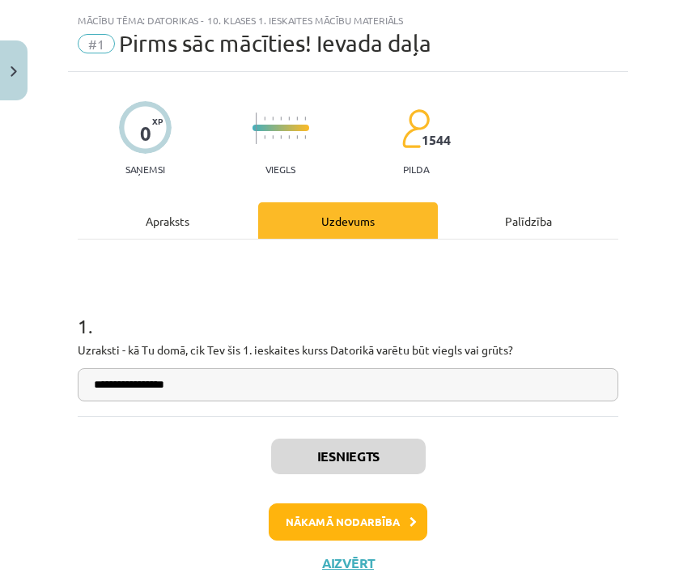
click at [377, 518] on button "Nākamā nodarbība" at bounding box center [348, 522] width 159 height 37
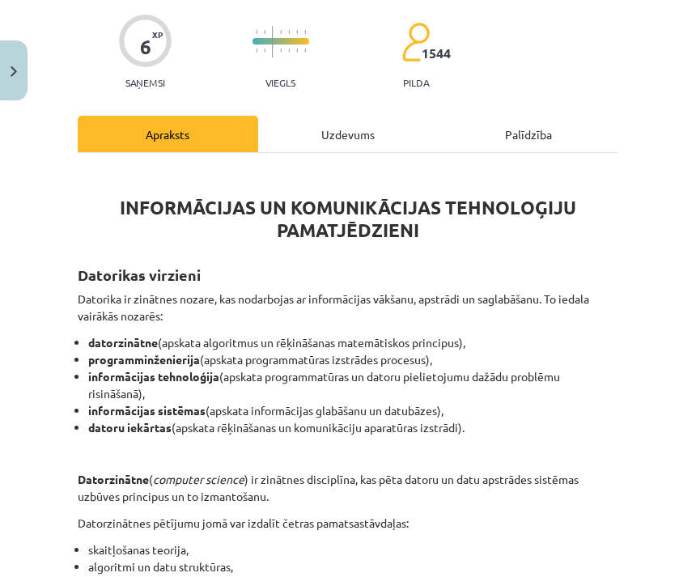
scroll to position [148, 0]
click at [382, 138] on div "Uzdevums" at bounding box center [348, 134] width 181 height 36
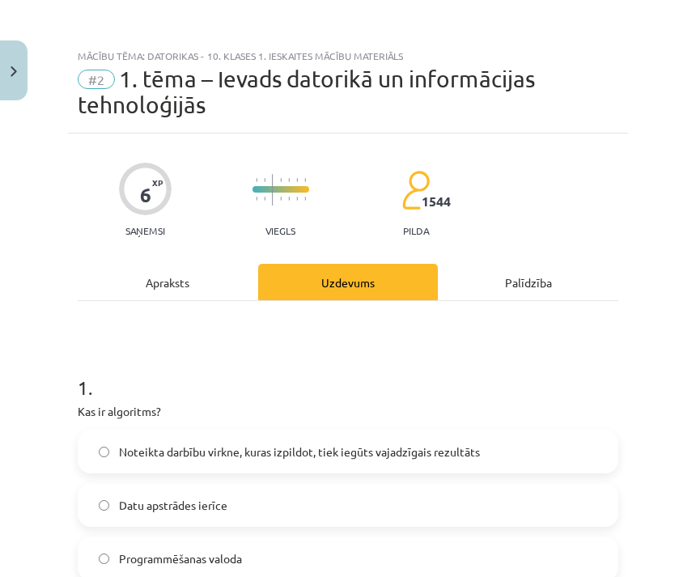
scroll to position [0, 0]
click at [211, 279] on div "Apraksts" at bounding box center [168, 282] width 181 height 36
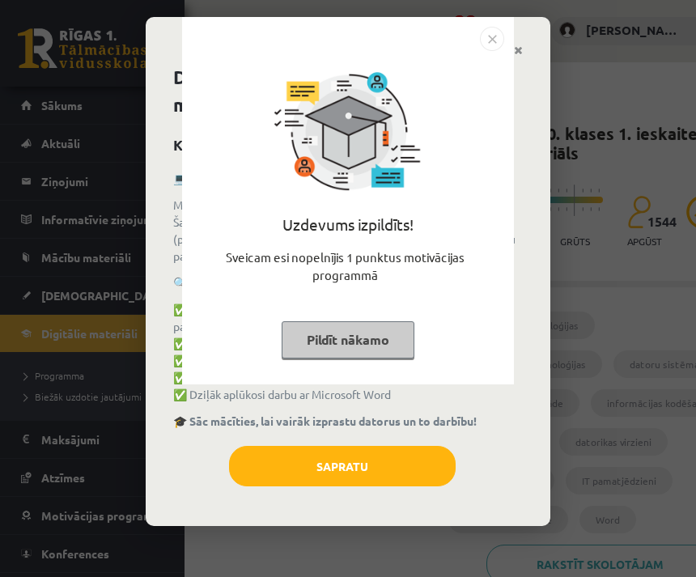
scroll to position [240, 78]
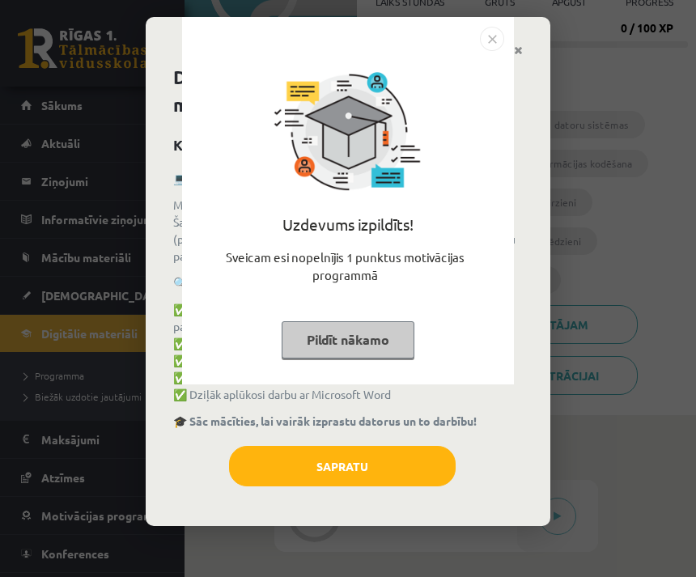
click at [395, 340] on button "Pildīt nākamo" at bounding box center [348, 339] width 133 height 37
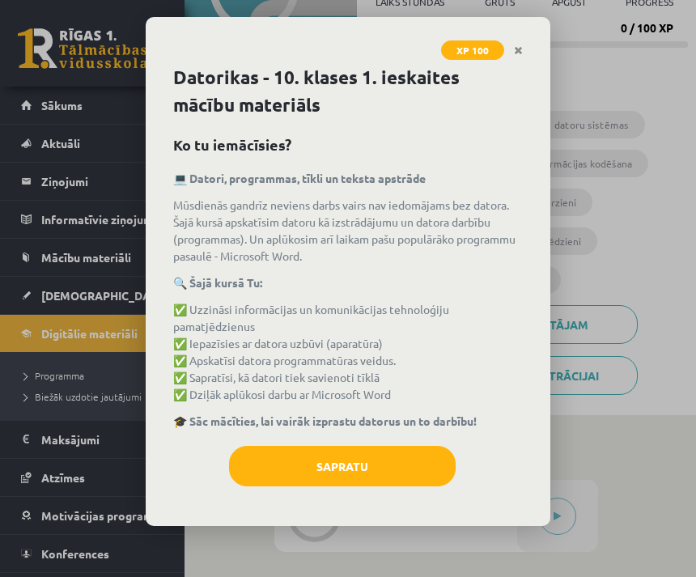
click at [415, 457] on button "Sapratu" at bounding box center [342, 466] width 227 height 40
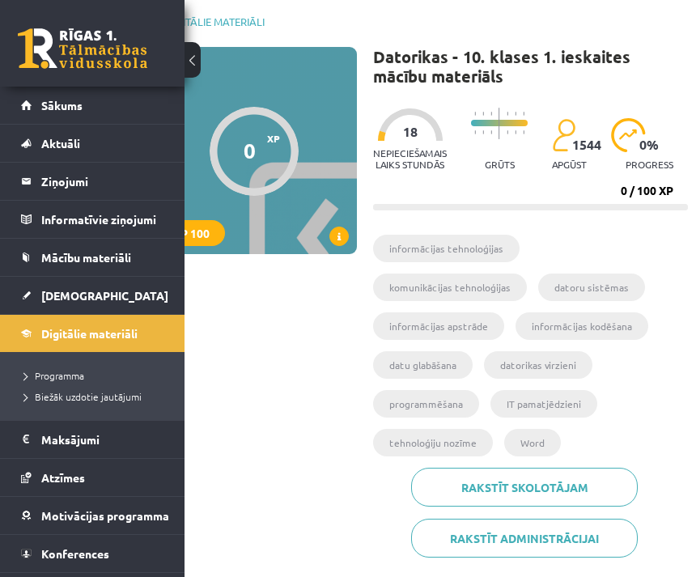
scroll to position [0, 78]
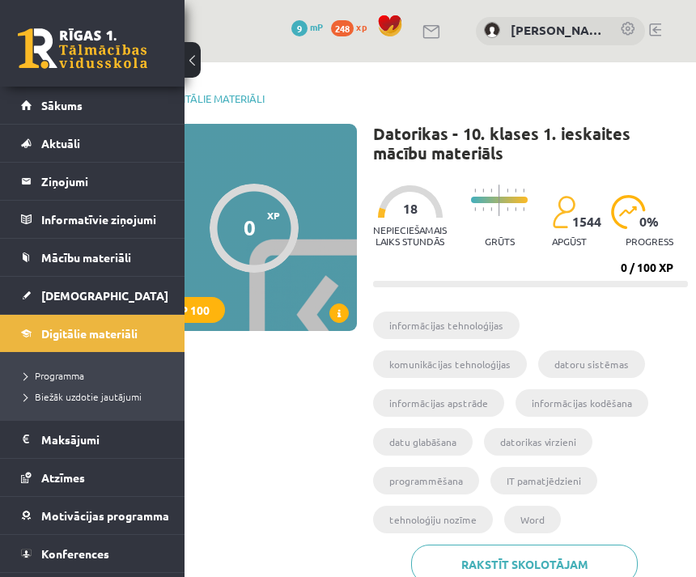
click at [130, 339] on span "Digitālie materiāli" at bounding box center [89, 333] width 96 height 15
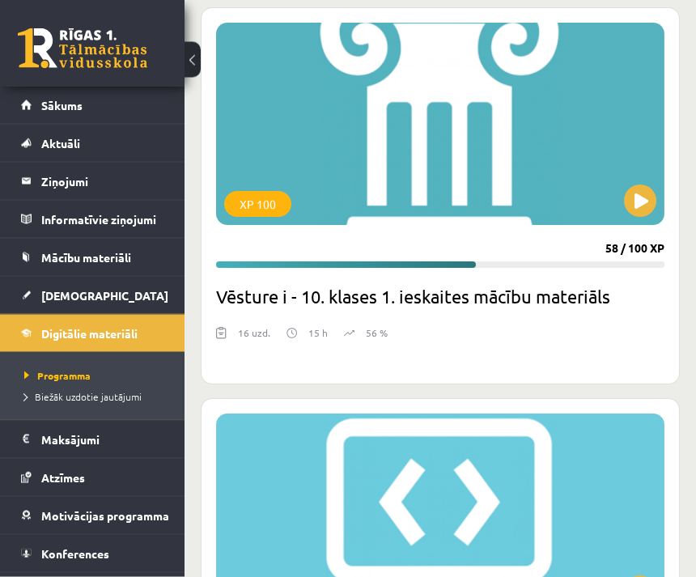
scroll to position [448, 0]
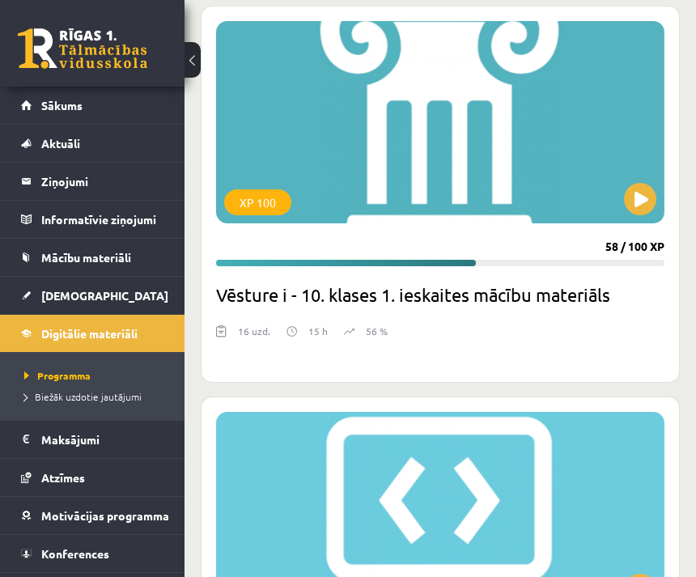
click at [642, 191] on button at bounding box center [640, 199] width 32 height 32
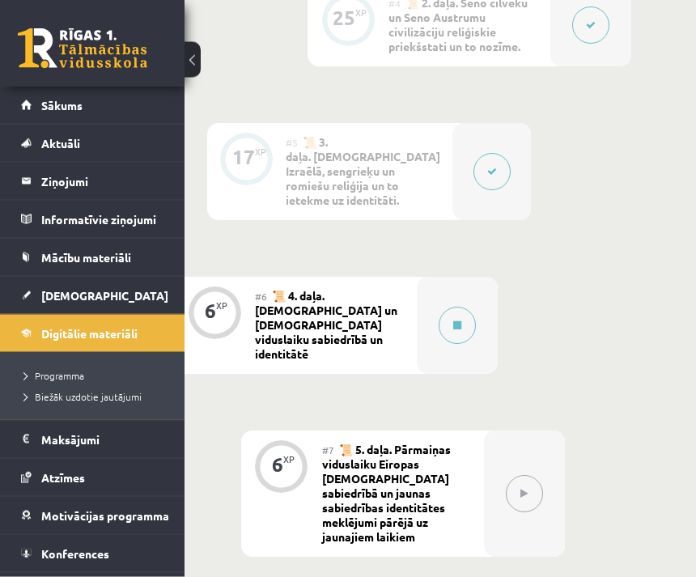
scroll to position [939, 78]
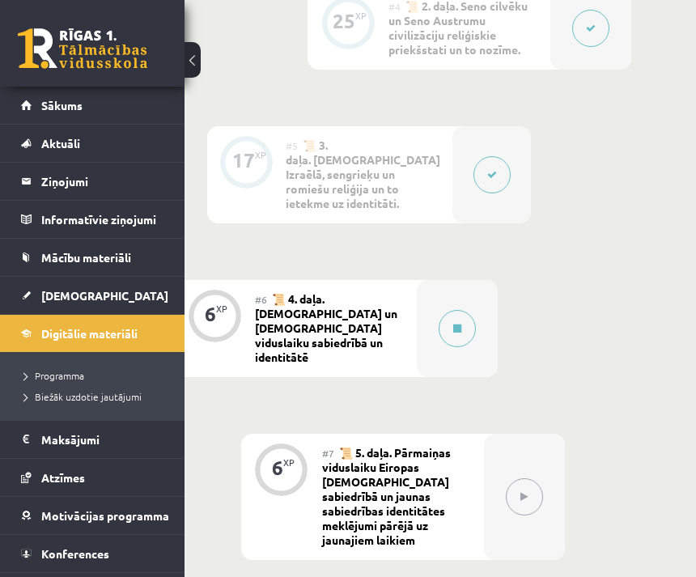
click at [466, 310] on button at bounding box center [457, 328] width 37 height 37
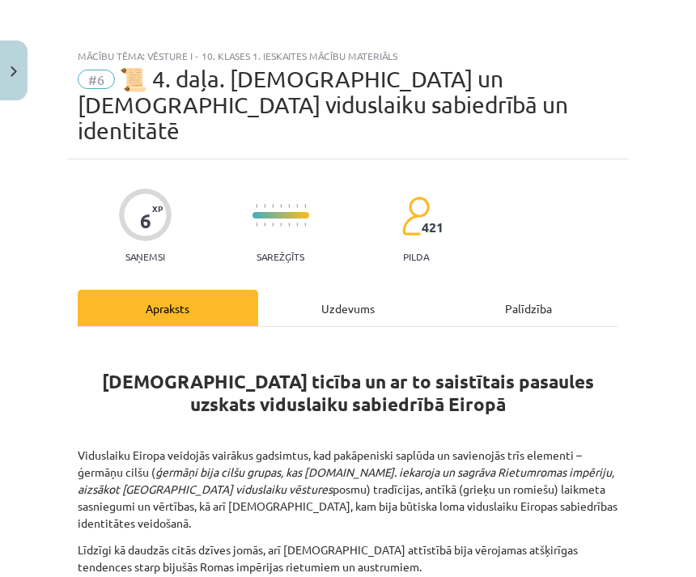
click at [374, 290] on div "Uzdevums" at bounding box center [348, 308] width 181 height 36
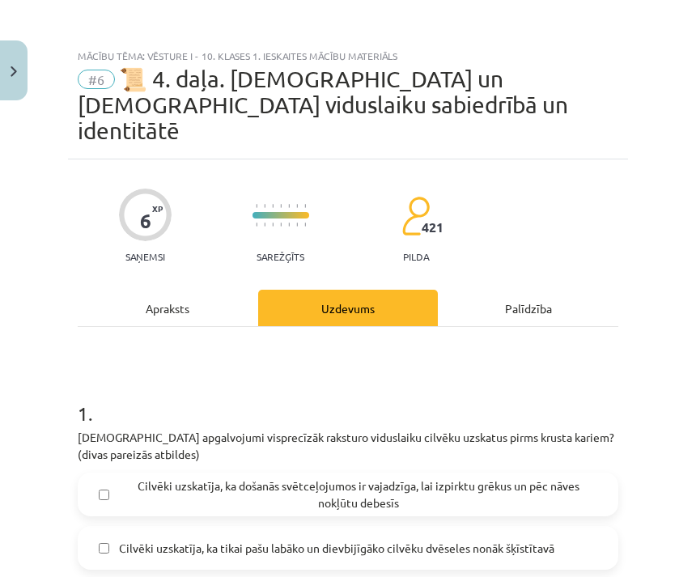
scroll to position [0, 0]
click at [202, 290] on div "Apraksts" at bounding box center [168, 308] width 181 height 36
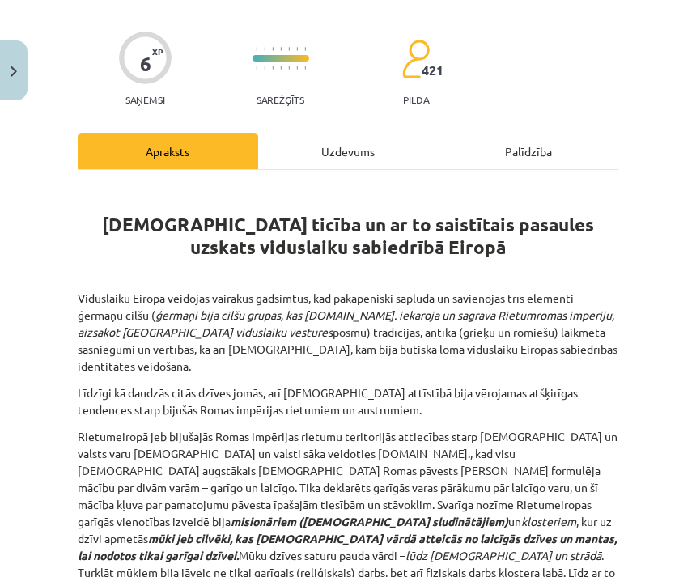
scroll to position [157, 0]
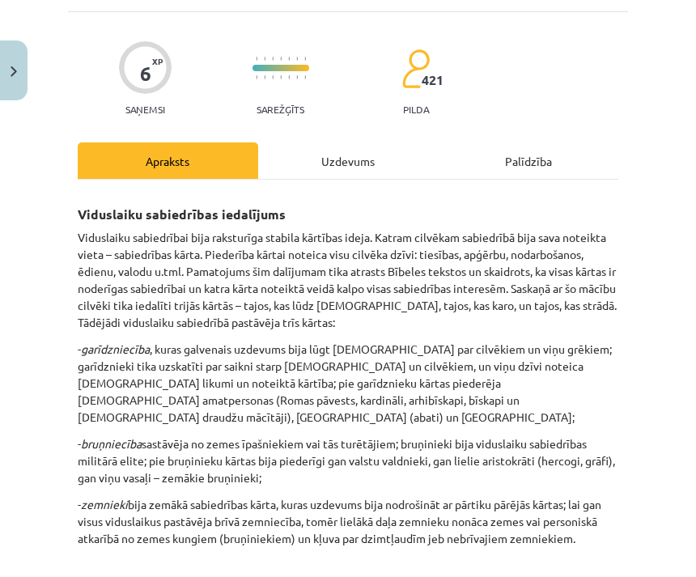
scroll to position [147, 0]
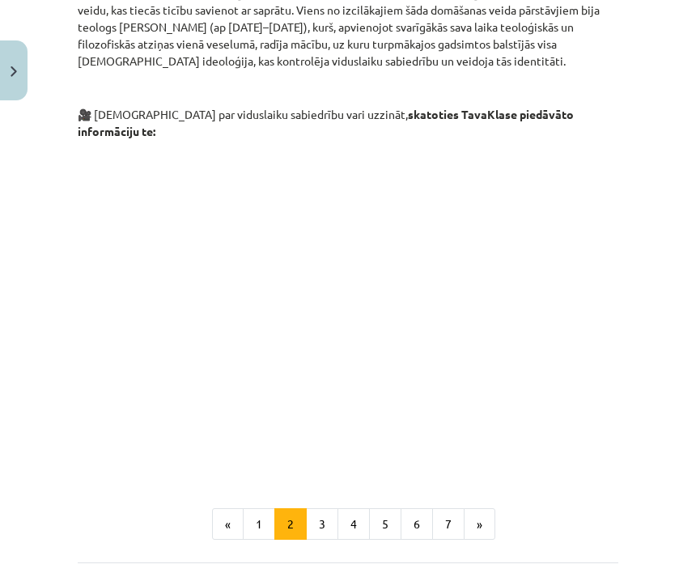
click at [323, 509] on button "3" at bounding box center [322, 525] width 32 height 32
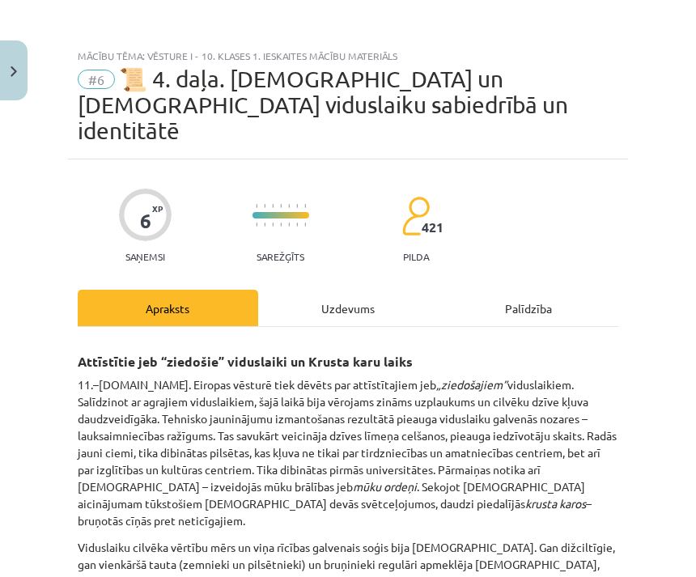
scroll to position [0, 0]
click at [368, 290] on div "Uzdevums" at bounding box center [348, 308] width 181 height 36
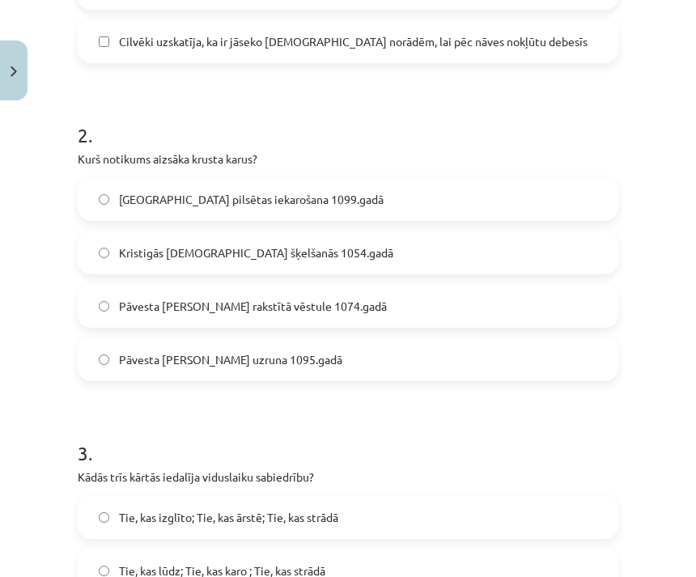
scroll to position [666, 0]
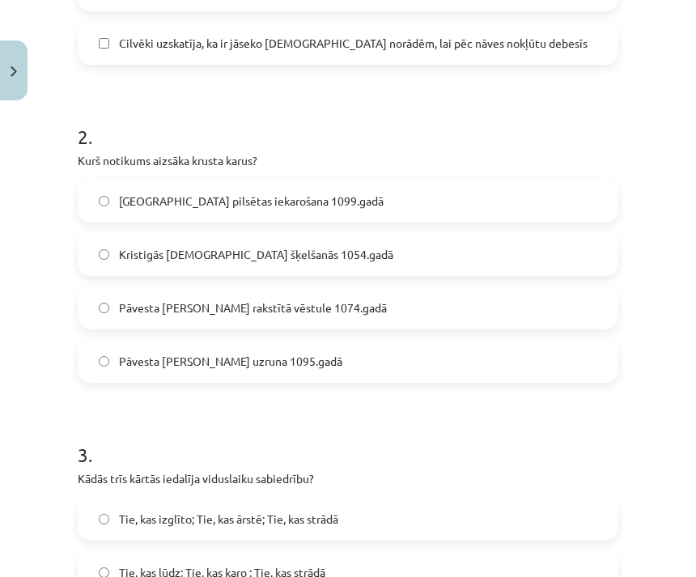
click at [483, 342] on label "Pāvesta [PERSON_NAME] uzruna 1095.gadā" at bounding box center [348, 361] width 538 height 40
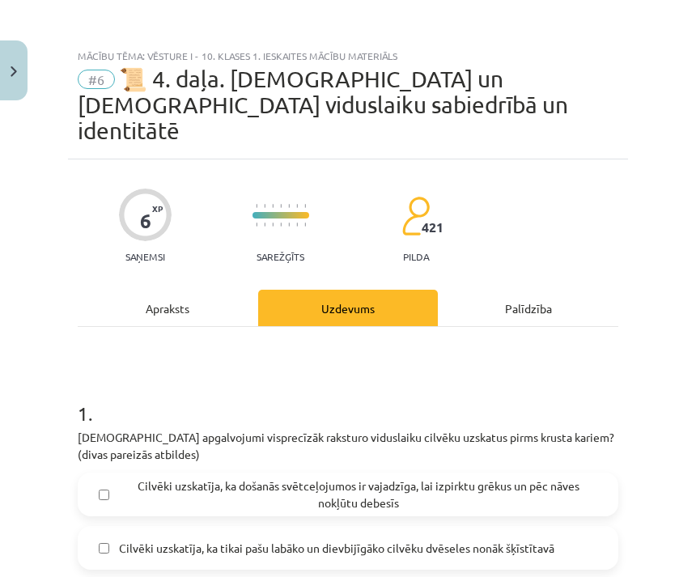
scroll to position [0, 0]
click at [216, 290] on div "Apraksts" at bounding box center [168, 308] width 181 height 36
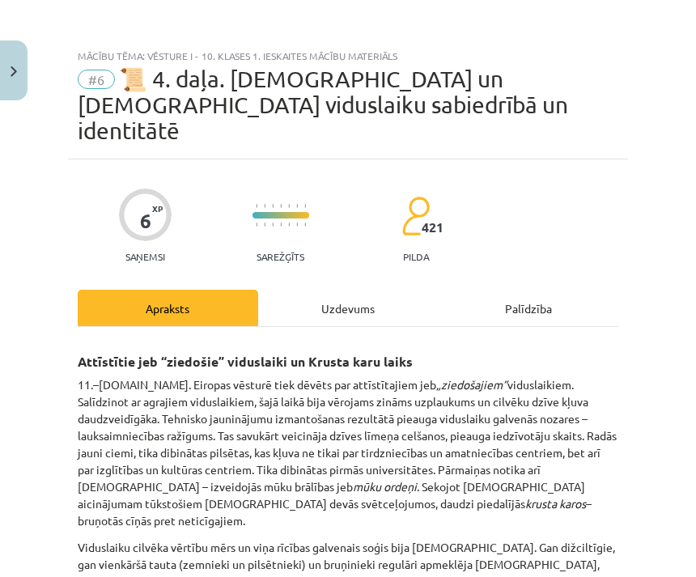
click at [369, 290] on div "Uzdevums" at bounding box center [348, 308] width 181 height 36
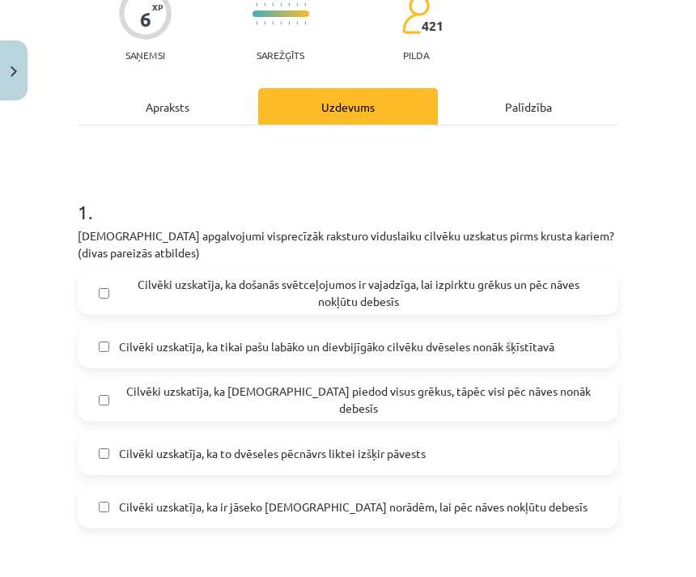
scroll to position [197, 0]
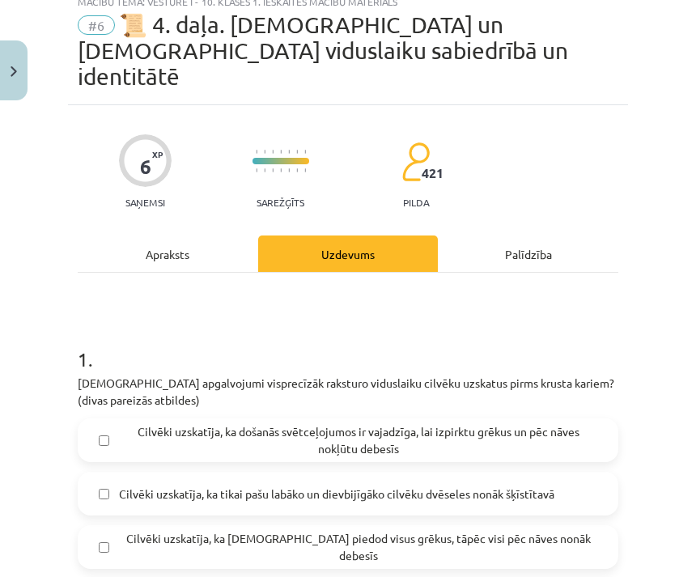
click at [213, 236] on div "Apraksts" at bounding box center [168, 254] width 181 height 36
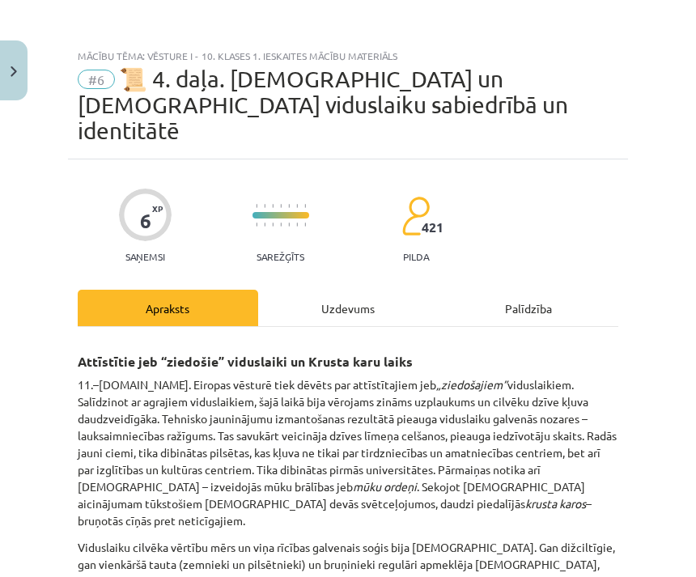
scroll to position [0, 0]
click at [366, 290] on div "Uzdevums" at bounding box center [348, 308] width 181 height 36
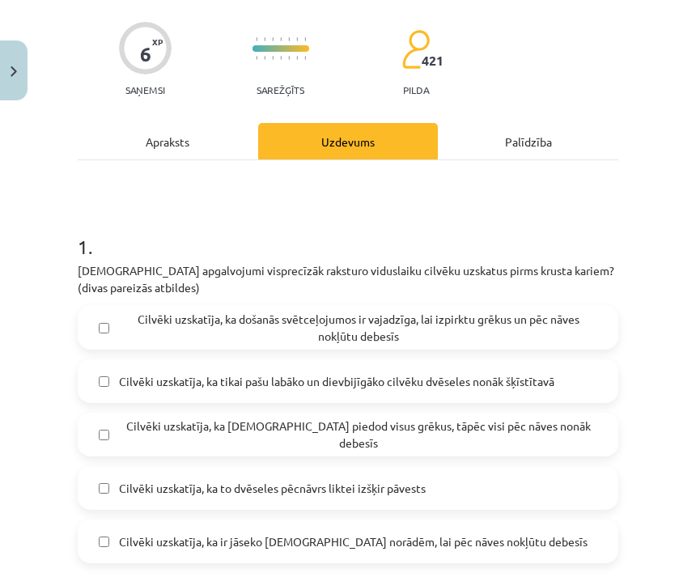
scroll to position [169, 0]
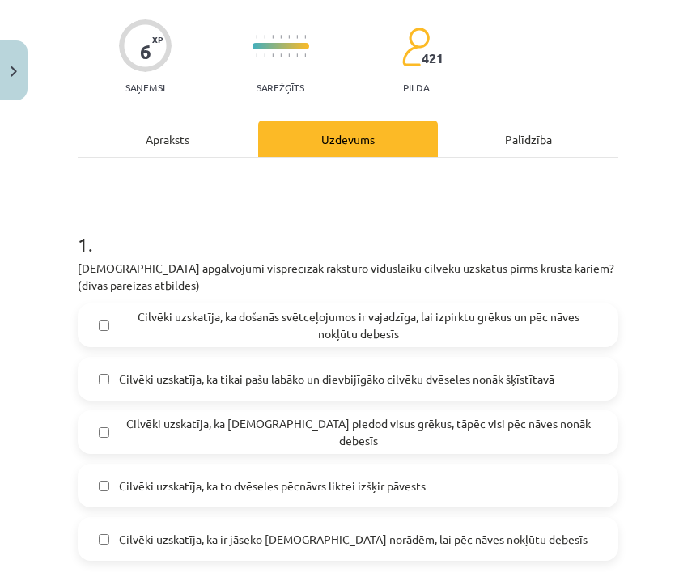
click at [215, 121] on div "Apraksts" at bounding box center [168, 139] width 181 height 36
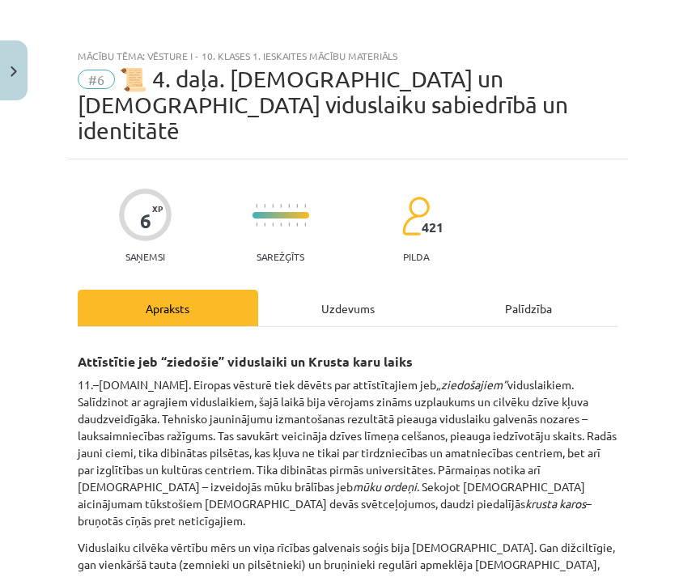
scroll to position [0, 0]
click at [369, 290] on div "Uzdevums" at bounding box center [348, 308] width 181 height 36
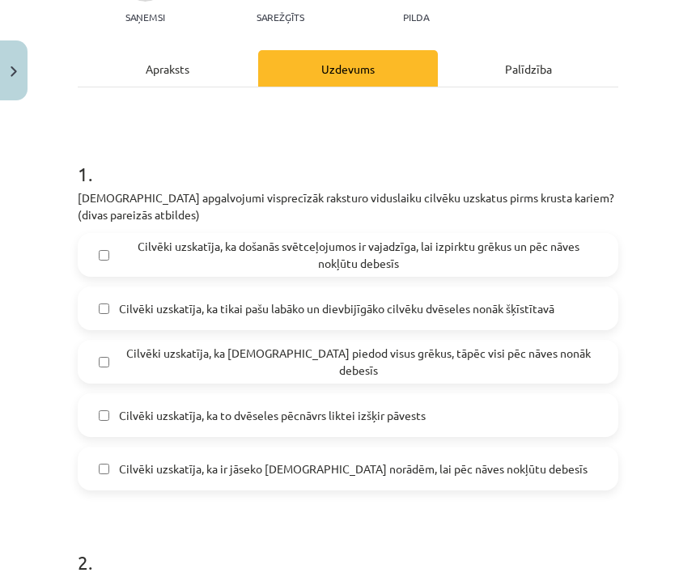
scroll to position [240, 0]
click at [94, 235] on label "Cilvēki uzskatīja, ka došanās svētceļojumos ir vajadzīga, lai izpirktu grēkus u…" at bounding box center [348, 255] width 538 height 40
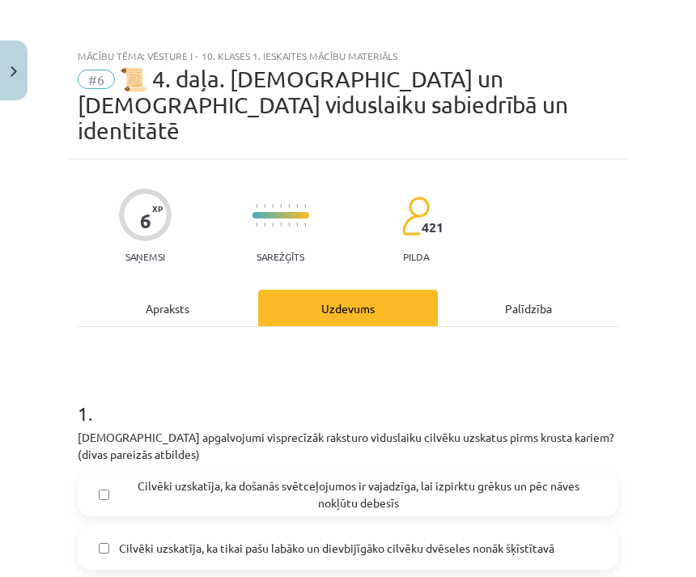
scroll to position [0, 0]
click at [154, 290] on div "Apraksts" at bounding box center [168, 308] width 181 height 36
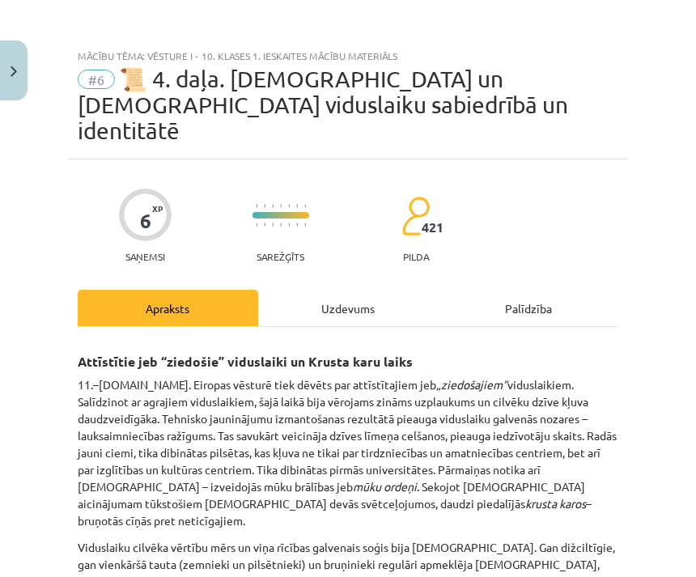
click at [320, 290] on div "Uzdevums" at bounding box center [348, 308] width 181 height 36
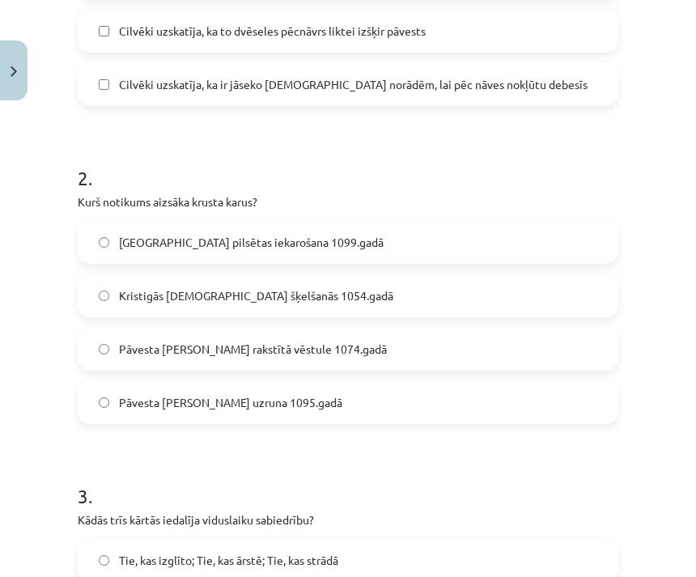
scroll to position [618, 0]
